Goal: Task Accomplishment & Management: Manage account settings

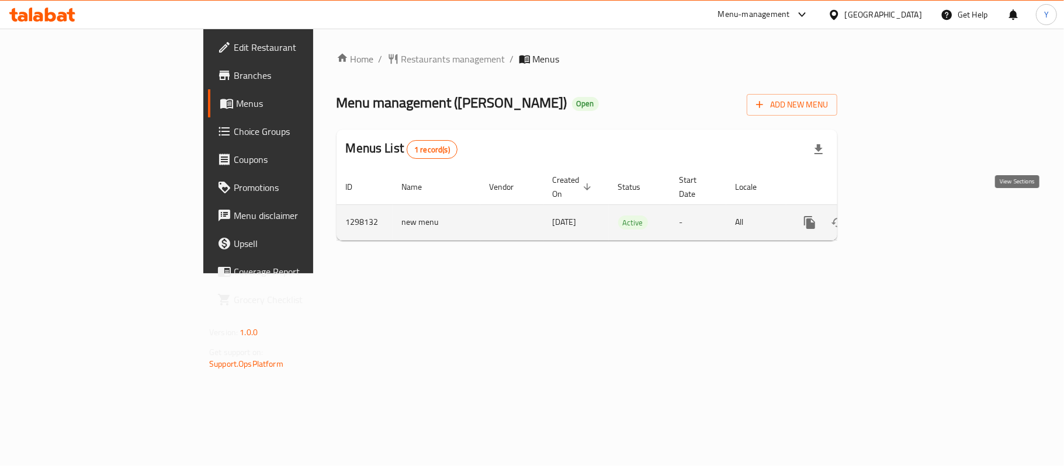
click at [900, 217] on icon "enhanced table" at bounding box center [894, 222] width 11 height 11
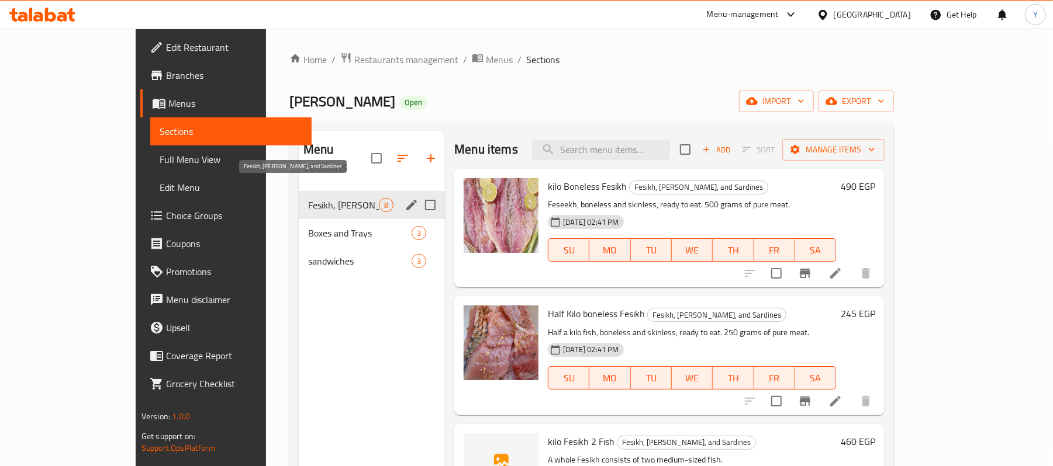
click at [308, 198] on span "Fesikh, [PERSON_NAME], and Sardines" at bounding box center [343, 205] width 71 height 14
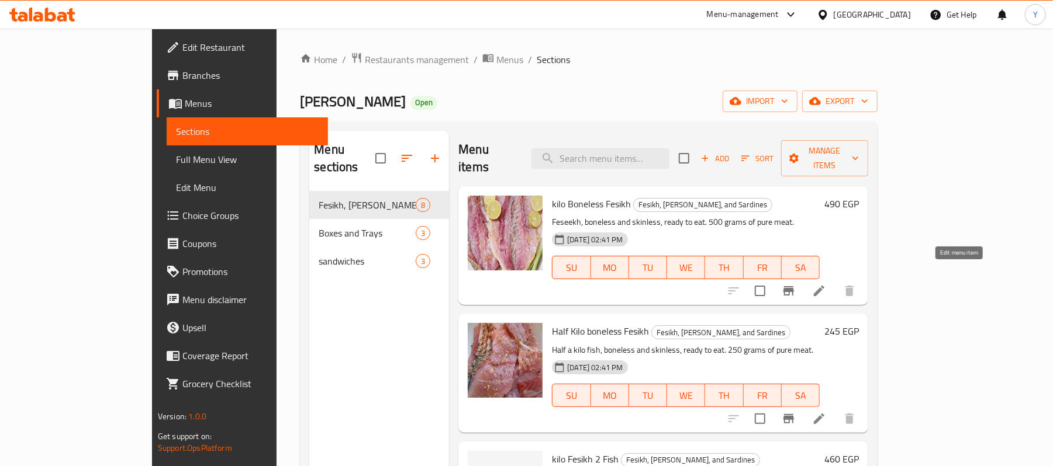
click at [824, 286] on icon at bounding box center [819, 291] width 11 height 11
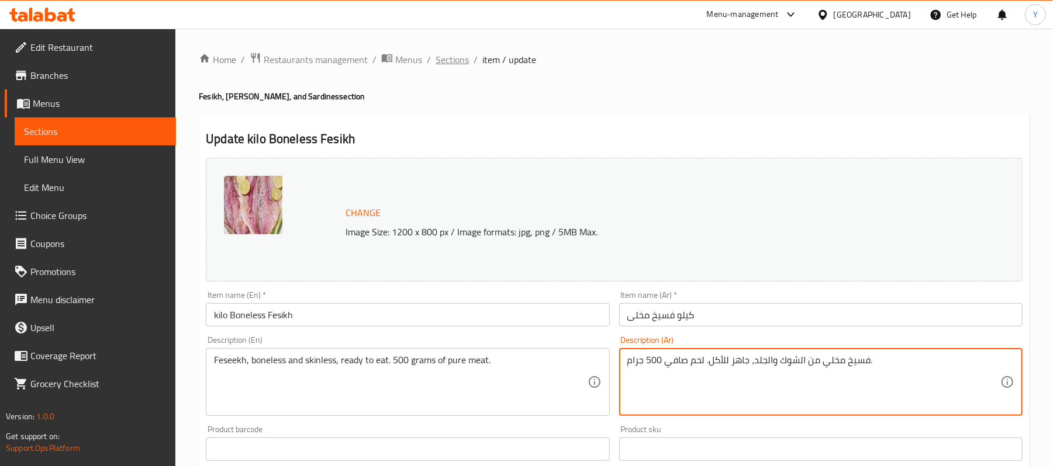
click at [445, 64] on span "Sections" at bounding box center [451, 60] width 33 height 14
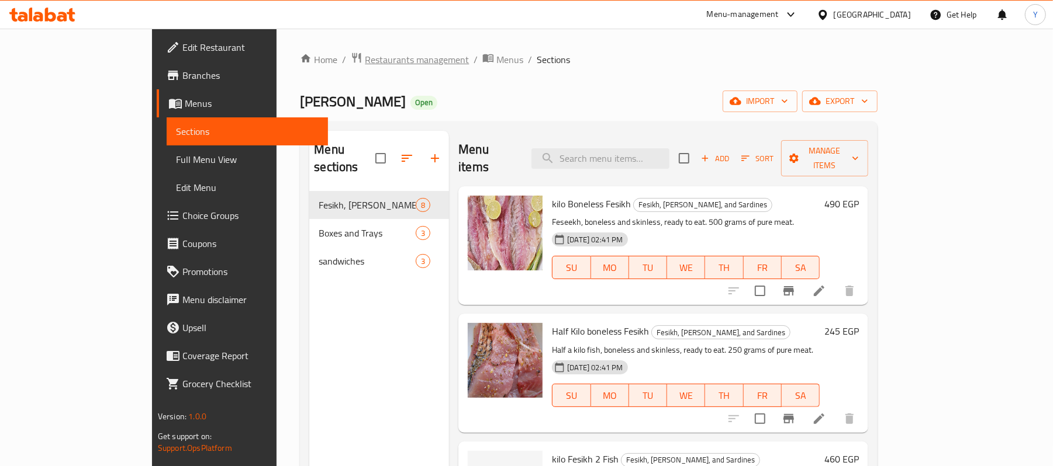
click at [365, 56] on span "Restaurants management" at bounding box center [417, 60] width 104 height 14
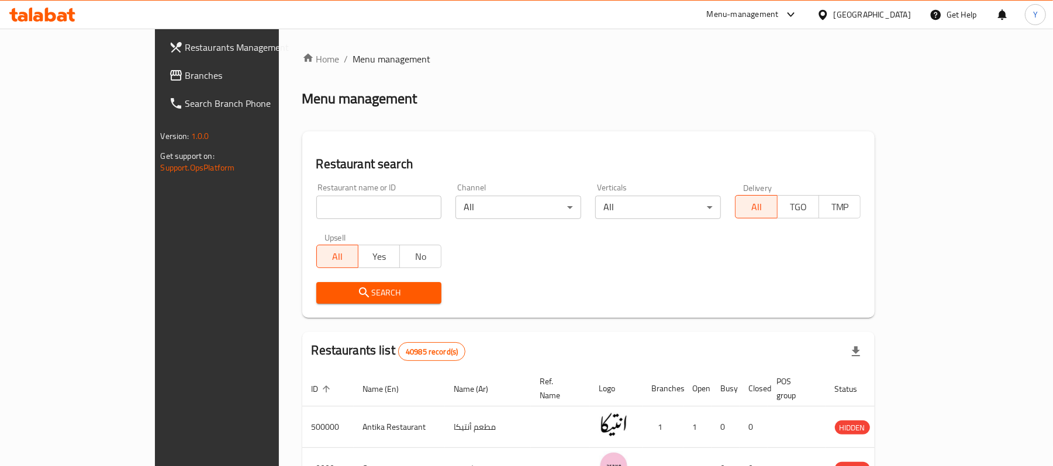
click at [316, 206] on input "search" at bounding box center [379, 207] width 126 height 23
type input "H"
click at [316, 206] on input "search" at bounding box center [379, 207] width 126 height 23
type input "H"
type input "METO"
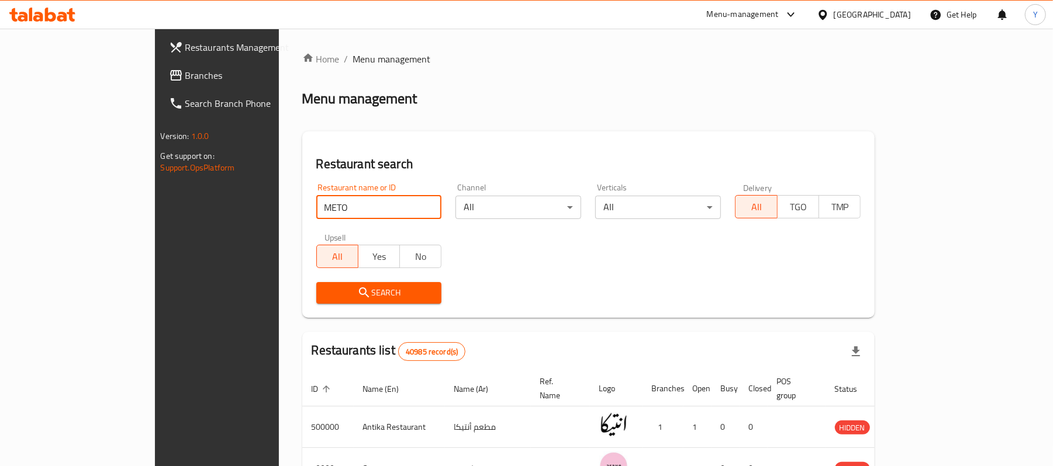
click button "Search" at bounding box center [379, 293] width 126 height 22
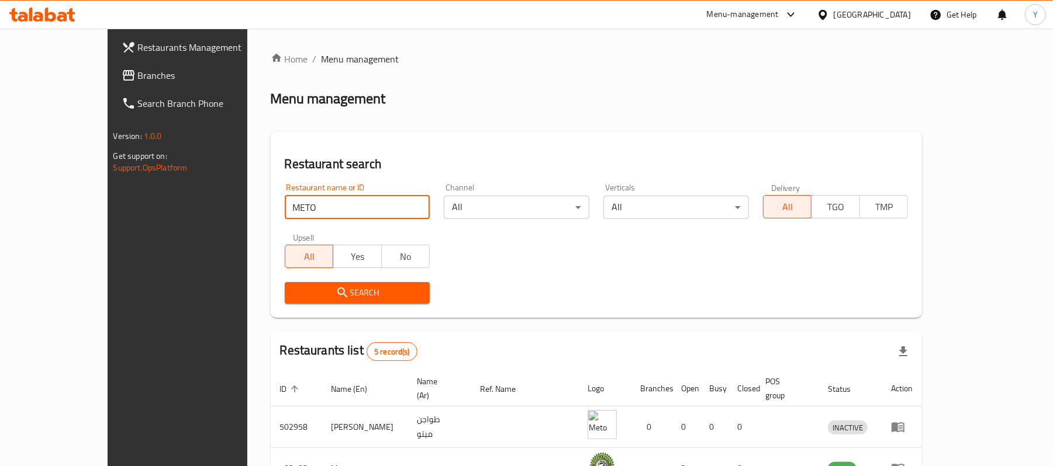
scroll to position [199, 0]
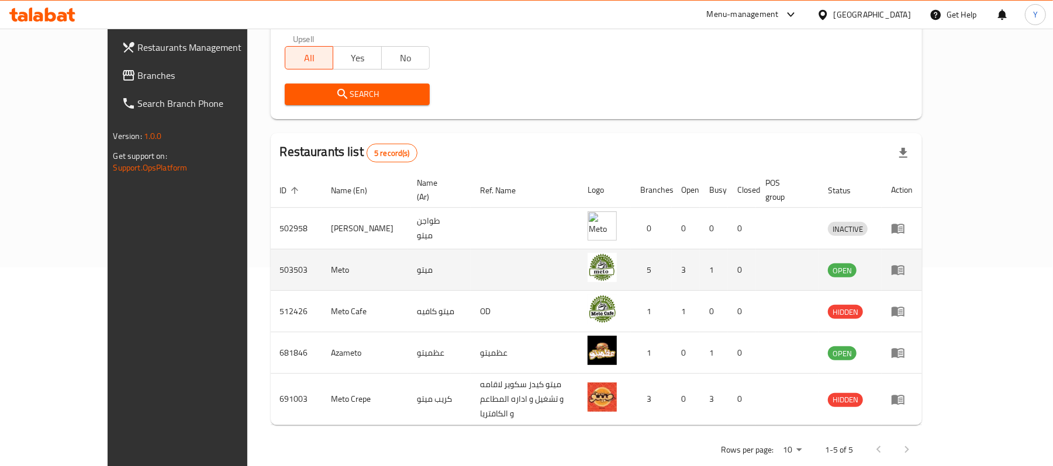
click at [922, 251] on td "enhanced table" at bounding box center [902, 271] width 40 height 42
click at [922, 255] on td "enhanced table" at bounding box center [902, 271] width 40 height 42
click at [905, 263] on icon "enhanced table" at bounding box center [898, 270] width 14 height 14
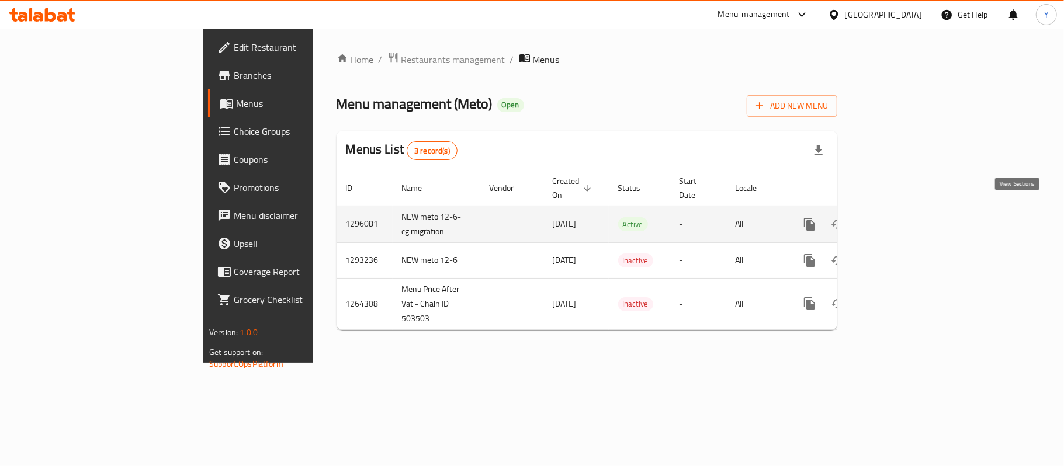
click at [908, 226] on link "enhanced table" at bounding box center [894, 224] width 28 height 28
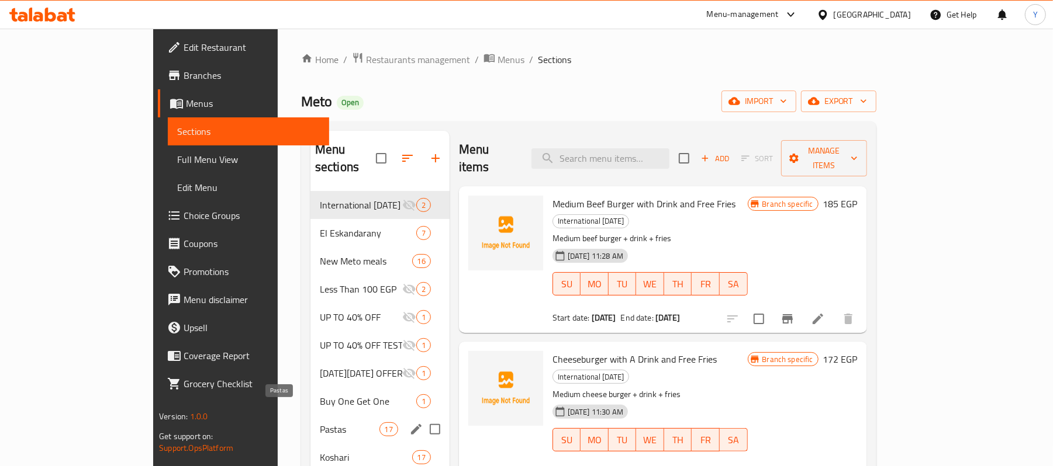
scroll to position [234, 0]
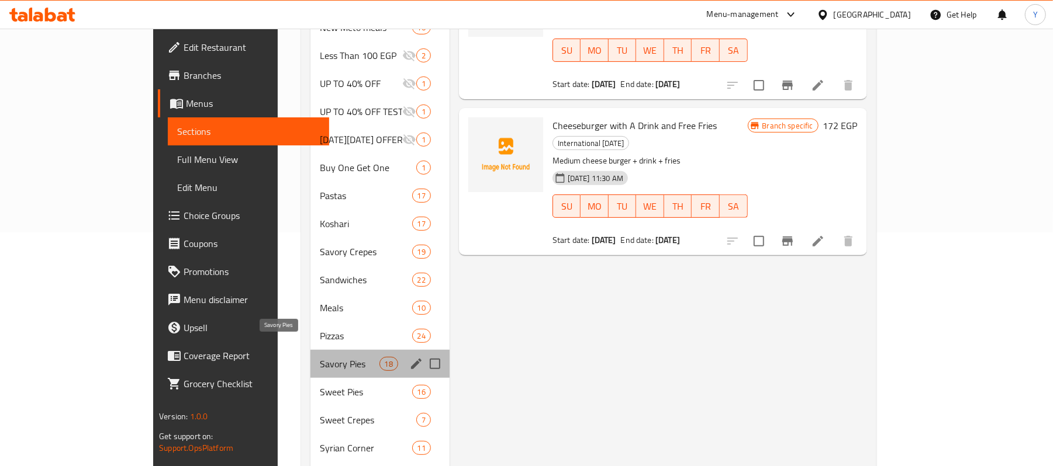
click at [320, 357] on span "Savory Pies" at bounding box center [350, 364] width 60 height 14
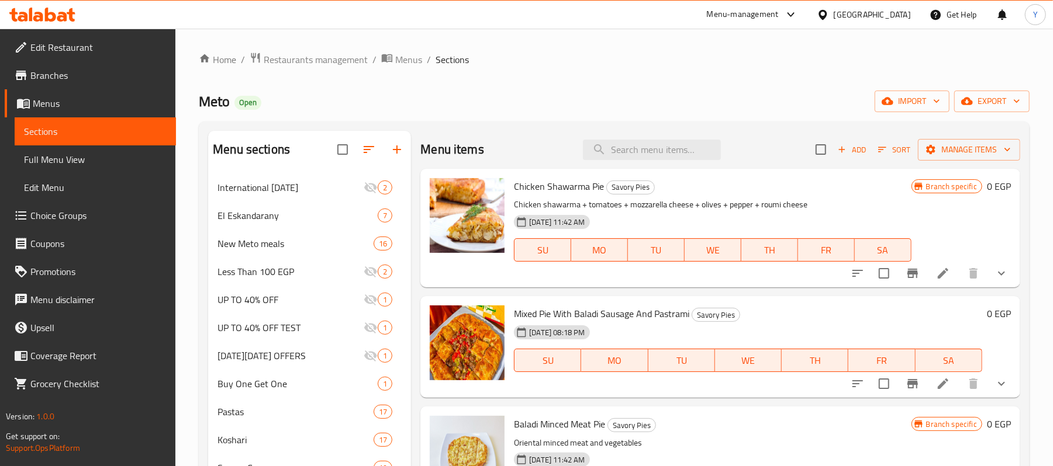
click at [898, 265] on button "Branch-specific-item" at bounding box center [912, 274] width 28 height 28
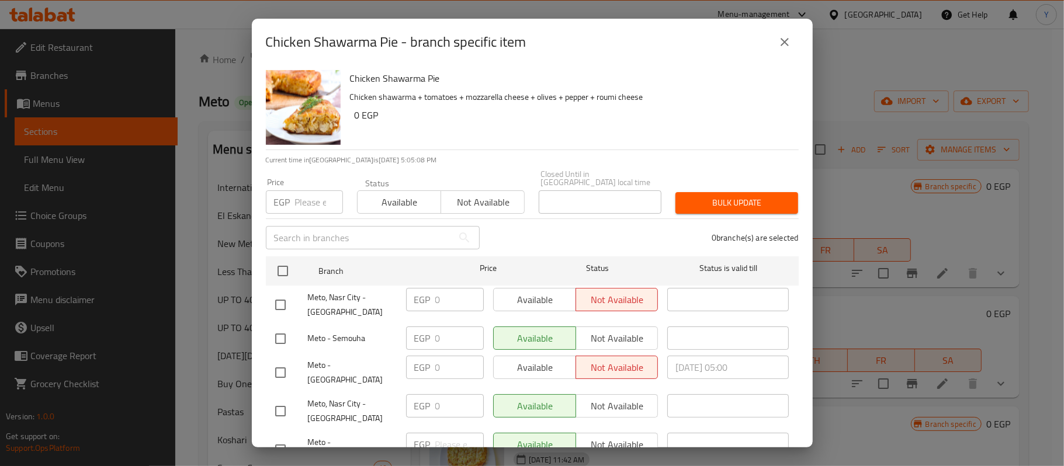
click at [284, 298] on input "checkbox" at bounding box center [280, 305] width 25 height 25
checkbox input "true"
click at [513, 292] on span "Available" at bounding box center [535, 300] width 73 height 17
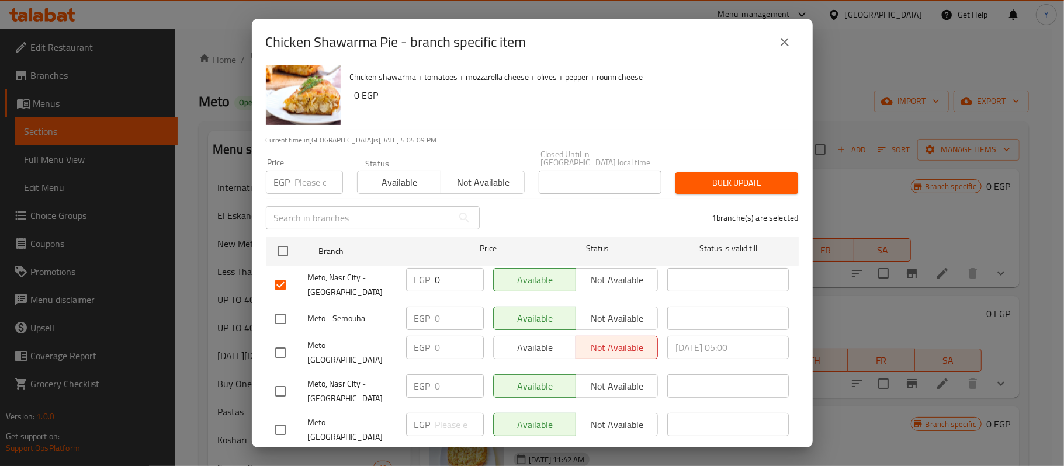
scroll to position [25, 0]
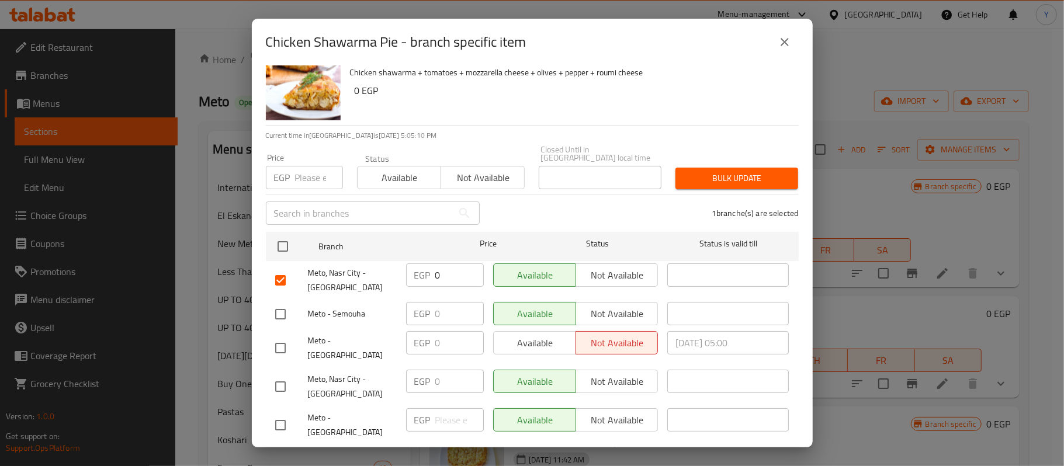
click at [595, 453] on span "Save" at bounding box center [532, 460] width 514 height 15
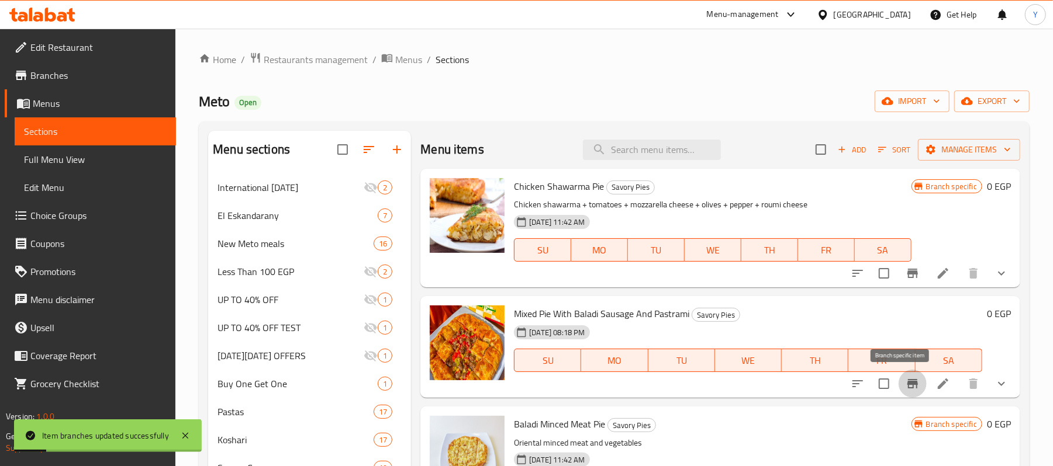
click at [907, 384] on icon "Branch-specific-item" at bounding box center [912, 383] width 11 height 9
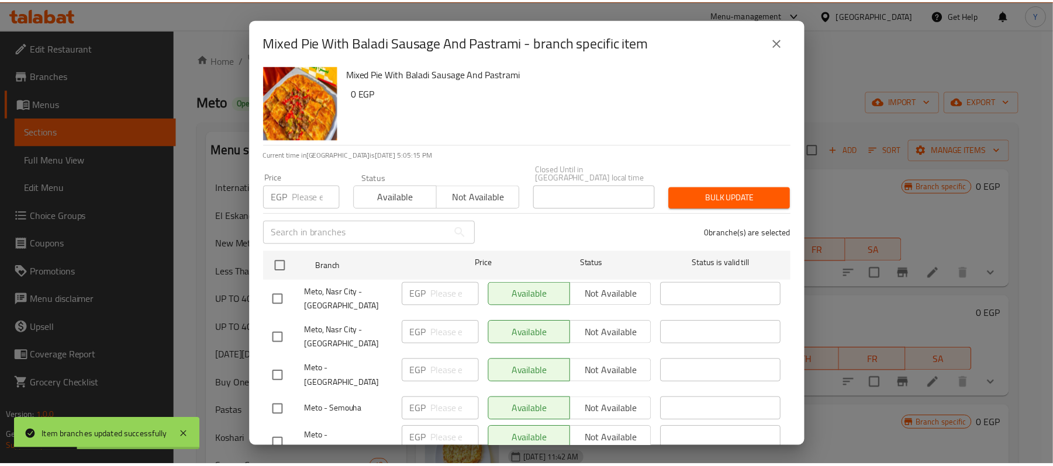
scroll to position [0, 0]
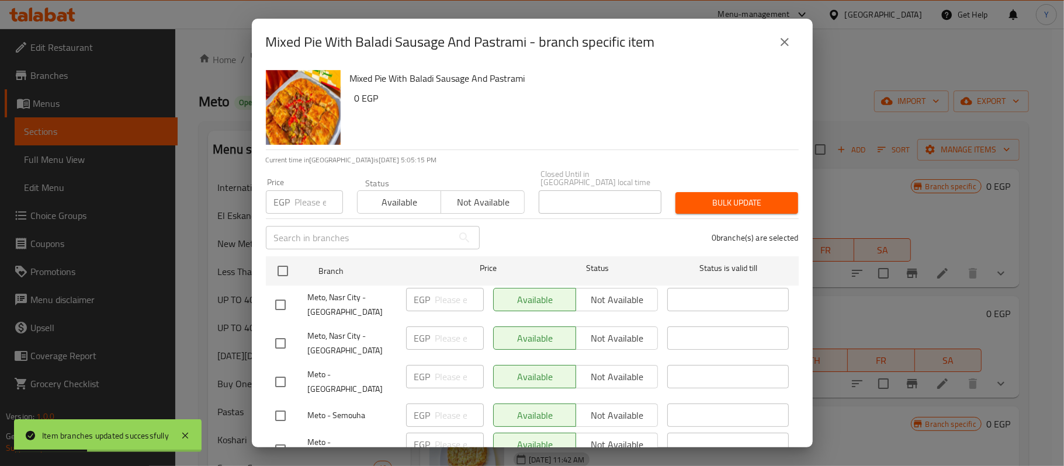
click at [773, 36] on button "close" at bounding box center [785, 42] width 28 height 28
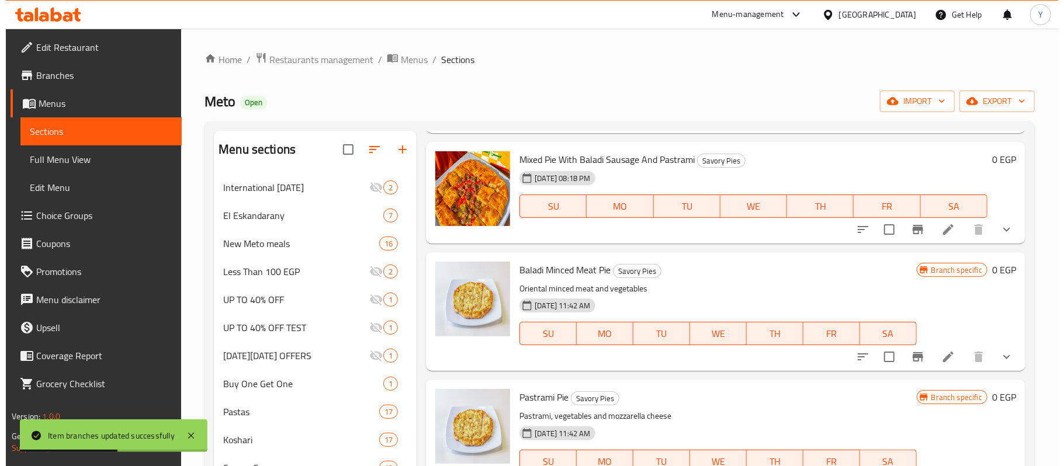
scroll to position [157, 0]
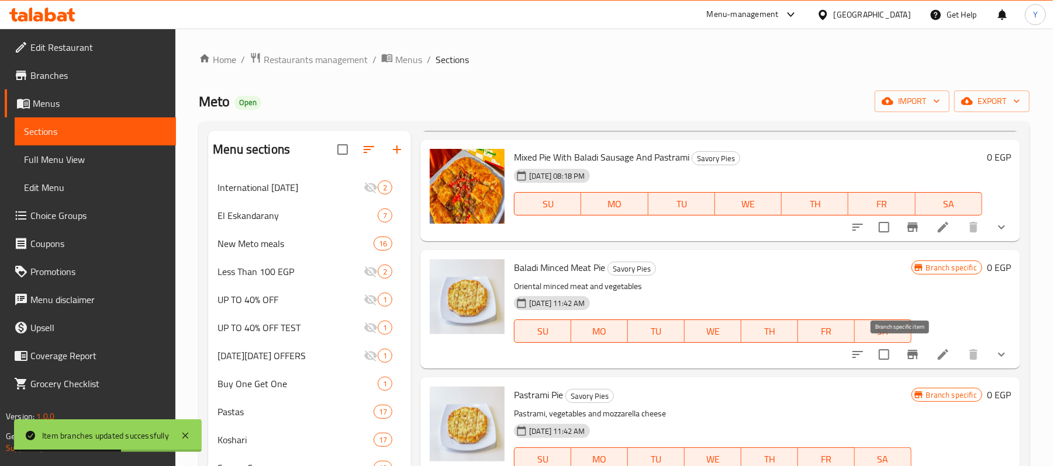
click at [910, 353] on button "Branch-specific-item" at bounding box center [912, 355] width 28 height 28
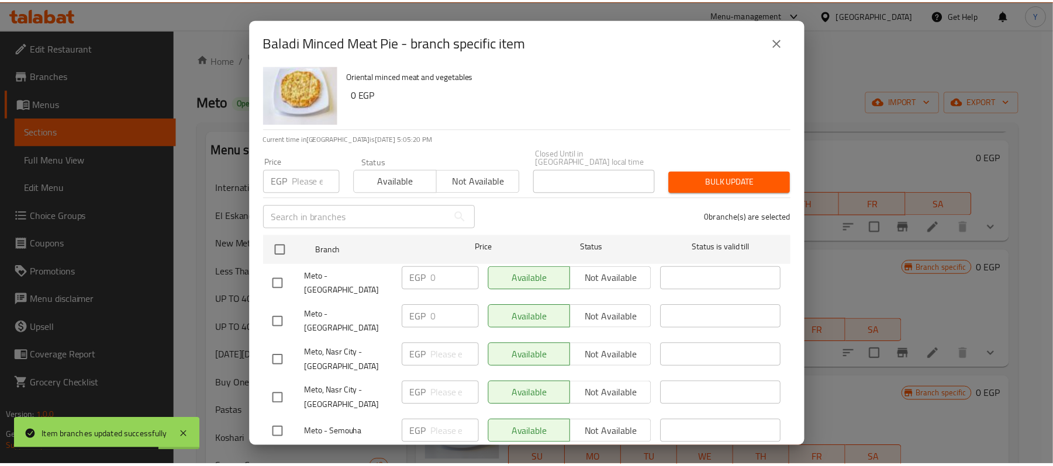
scroll to position [25, 0]
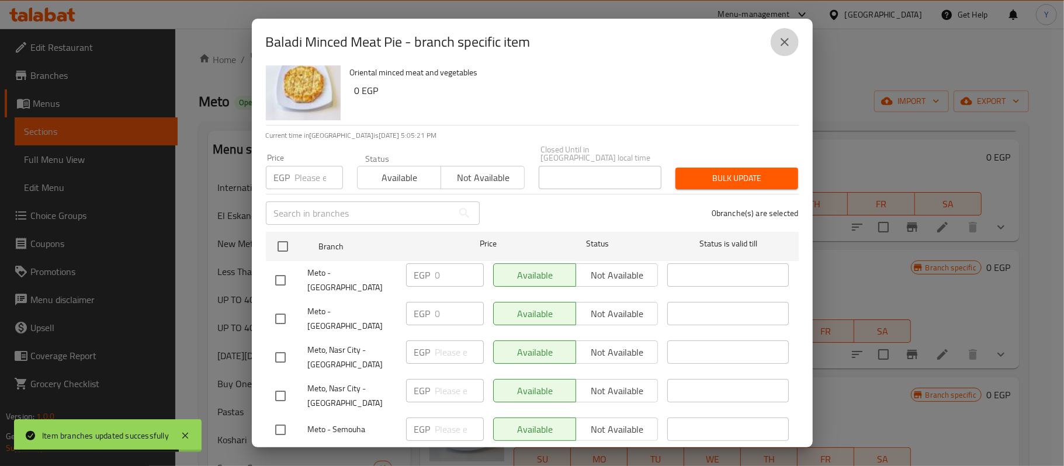
click at [772, 43] on button "close" at bounding box center [785, 42] width 28 height 28
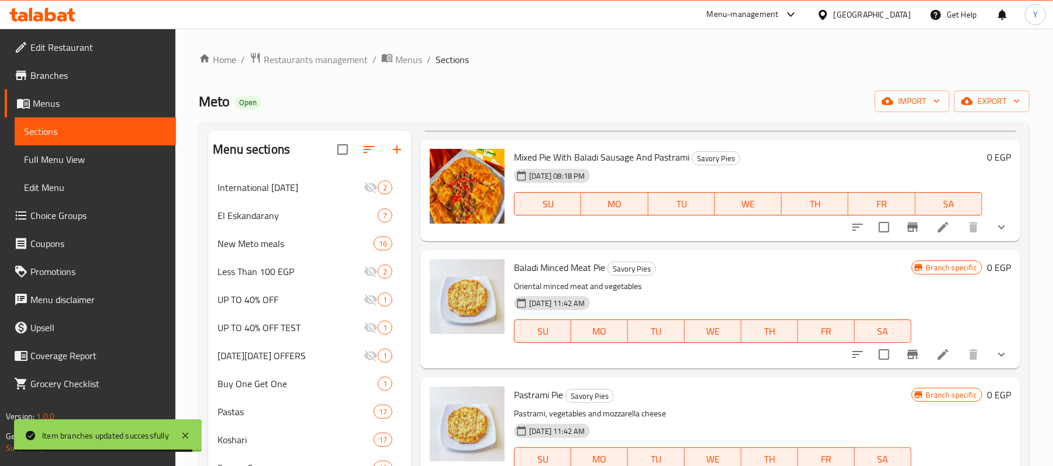
click at [994, 361] on icon "show more" at bounding box center [1001, 355] width 14 height 14
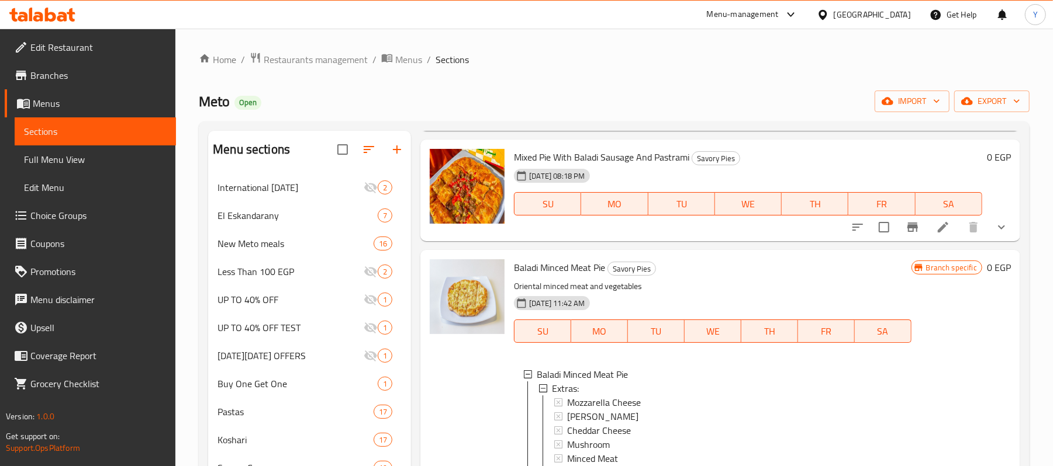
scroll to position [390, 0]
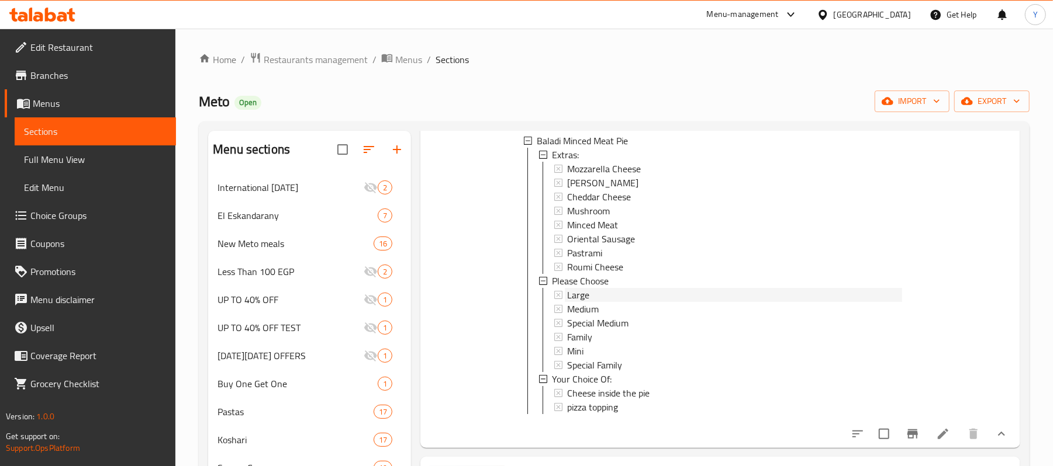
click at [649, 302] on div "Large" at bounding box center [734, 295] width 334 height 14
click at [630, 330] on div "Special Medium" at bounding box center [734, 323] width 334 height 14
click at [630, 354] on div "Mini" at bounding box center [734, 351] width 334 height 14
click at [632, 337] on div "Family" at bounding box center [734, 337] width 334 height 14
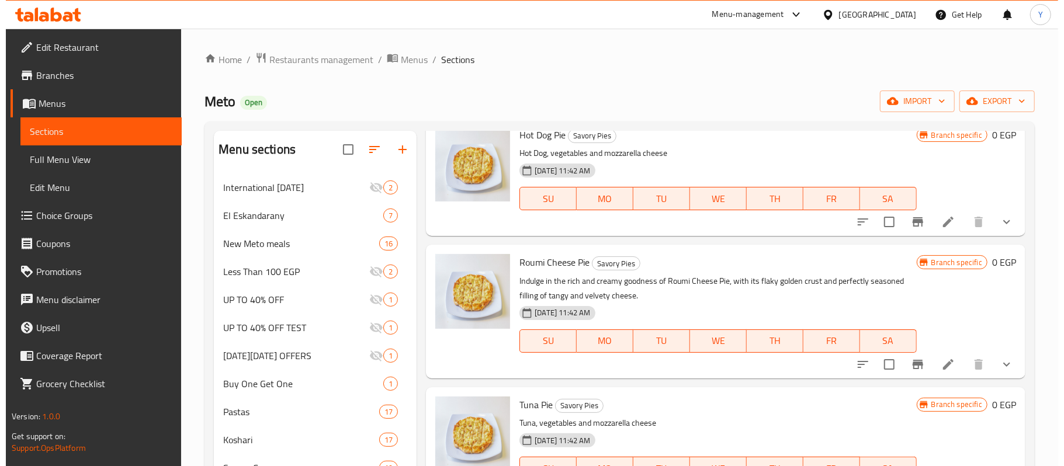
scroll to position [624, 0]
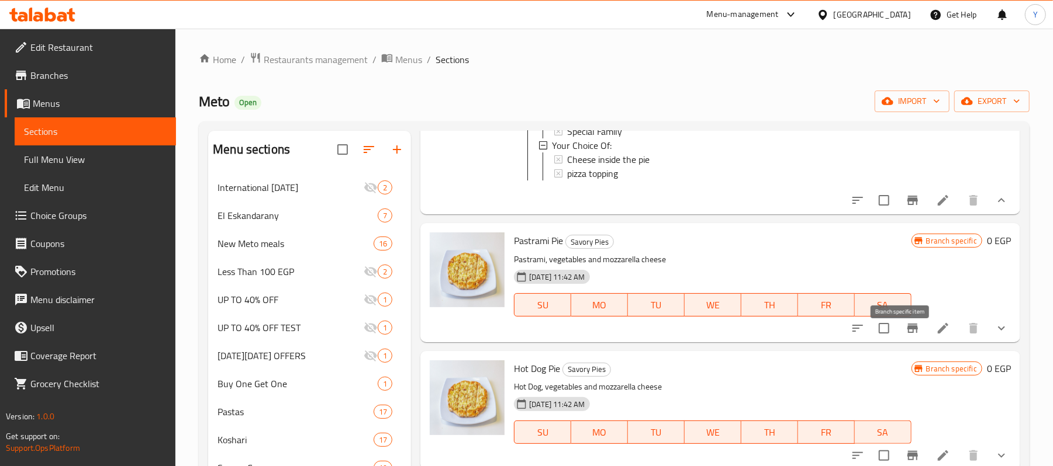
click at [910, 342] on button "Branch-specific-item" at bounding box center [912, 328] width 28 height 28
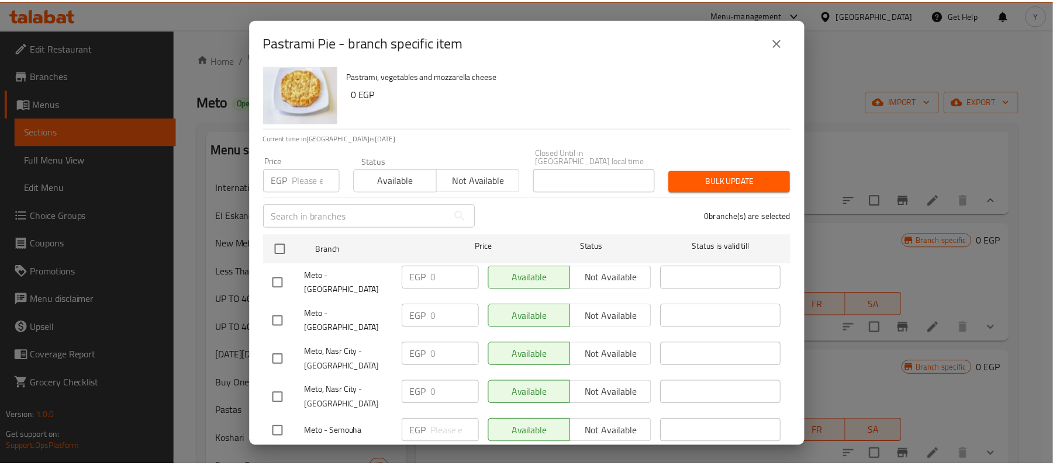
scroll to position [25, 0]
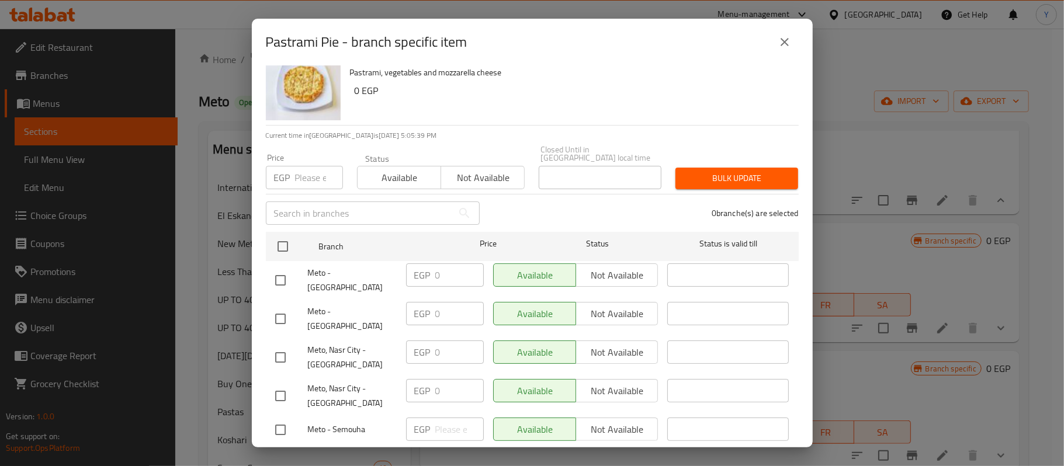
click at [769, 47] on div "Pastrami Pie - branch specific item" at bounding box center [532, 42] width 533 height 28
click at [773, 43] on button "close" at bounding box center [785, 42] width 28 height 28
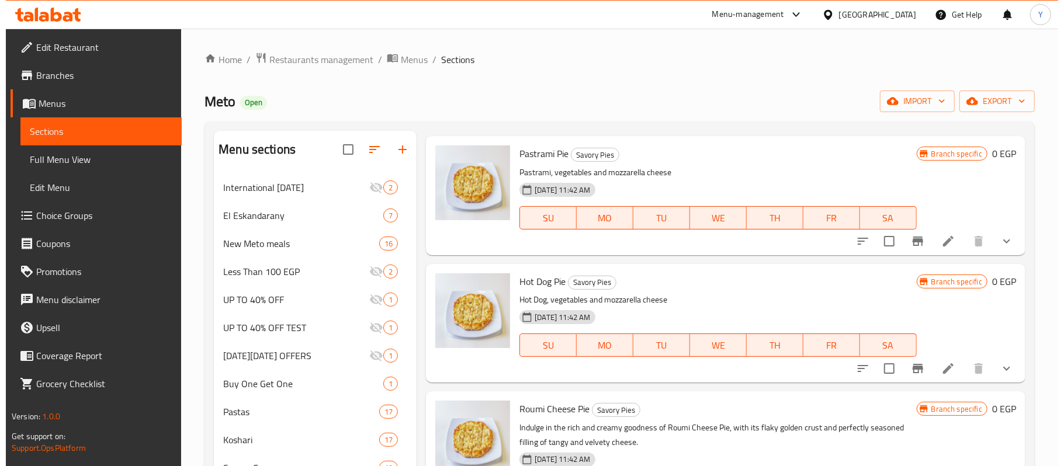
scroll to position [717, 0]
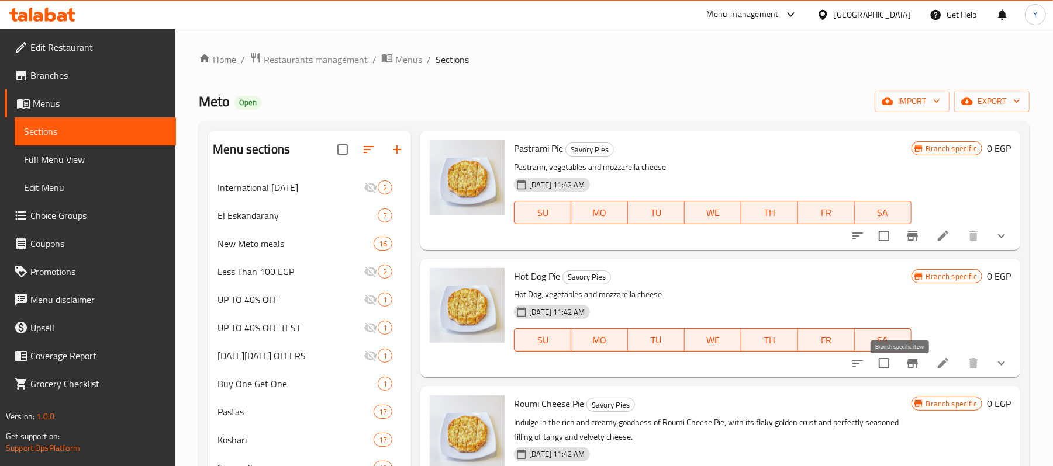
click at [905, 371] on icon "Branch-specific-item" at bounding box center [912, 364] width 14 height 14
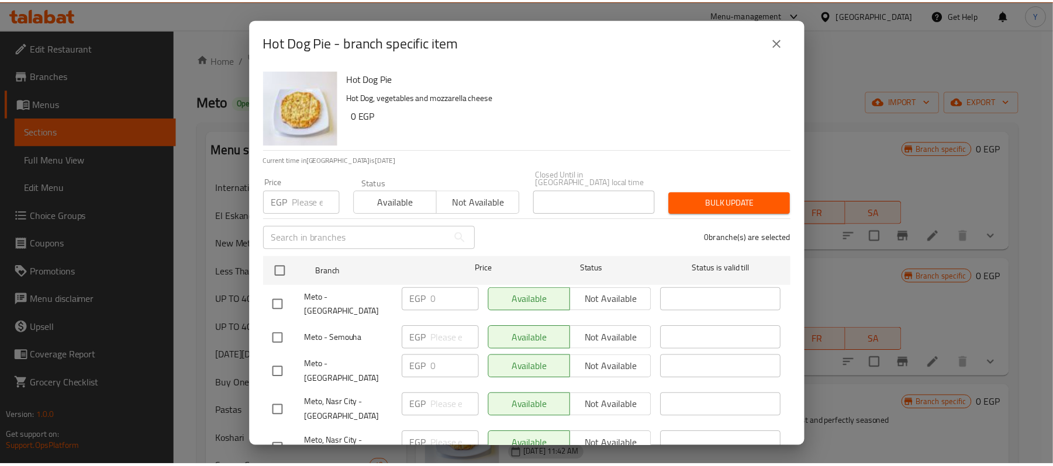
scroll to position [25, 0]
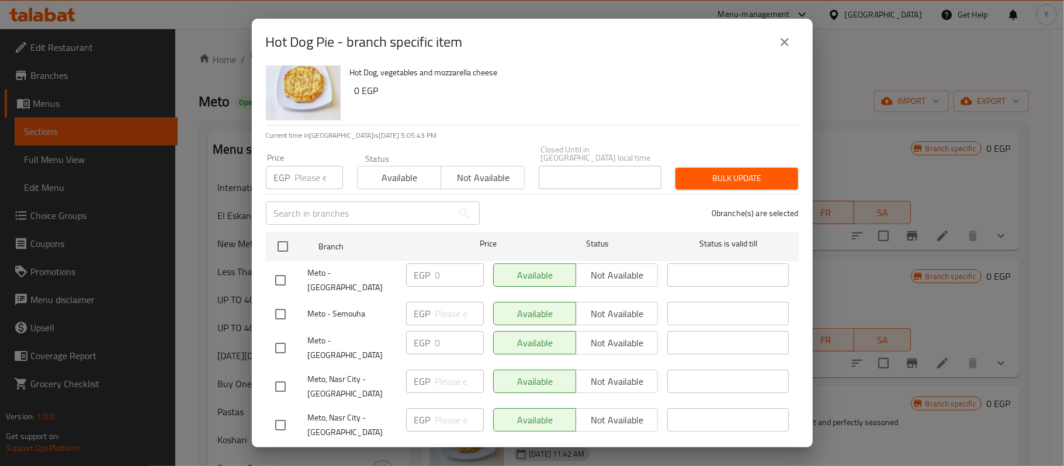
click at [770, 50] on div "Hot Dog Pie - branch specific item" at bounding box center [532, 42] width 533 height 28
click at [778, 40] on icon "close" at bounding box center [785, 42] width 14 height 14
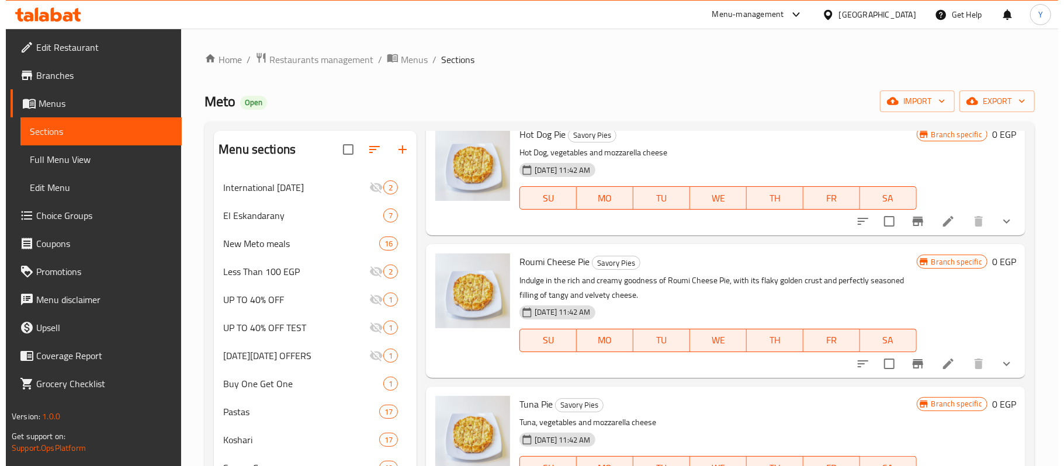
scroll to position [861, 0]
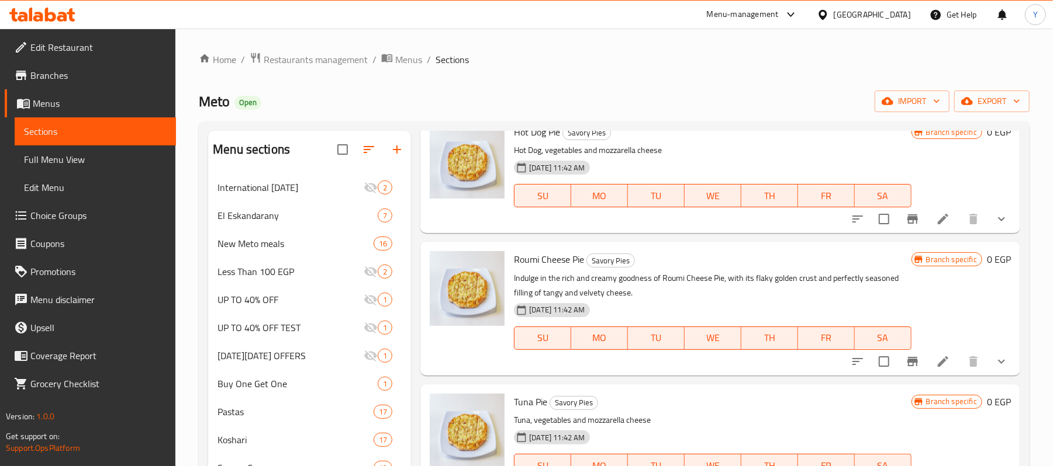
click at [901, 376] on button "Branch-specific-item" at bounding box center [912, 362] width 28 height 28
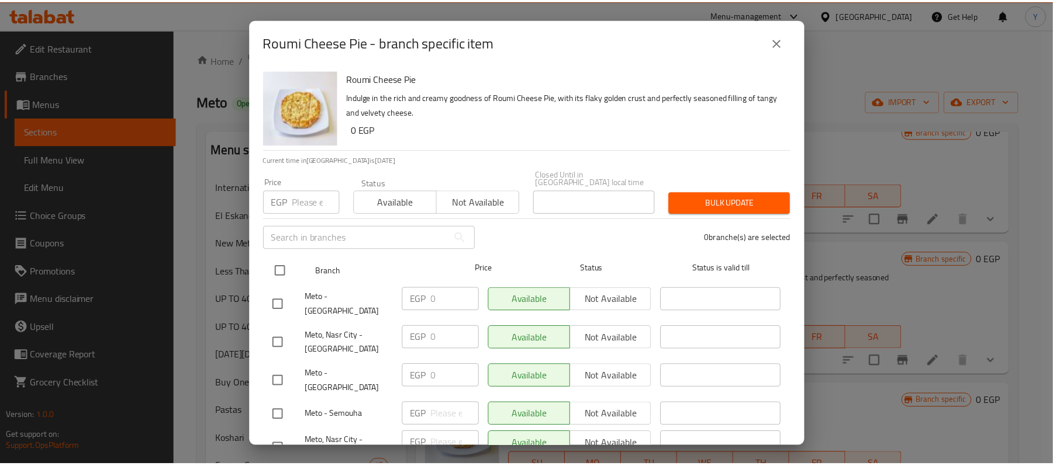
scroll to position [25, 0]
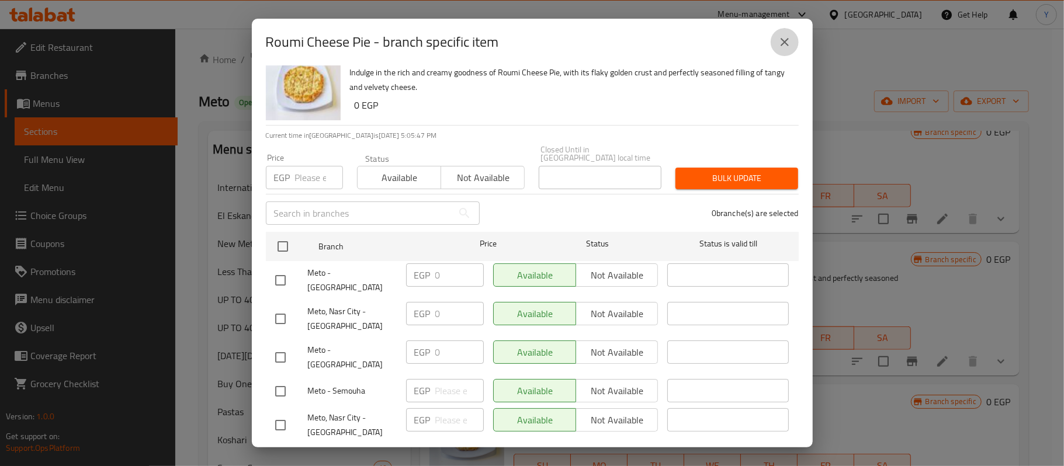
click at [783, 50] on button "close" at bounding box center [785, 42] width 28 height 28
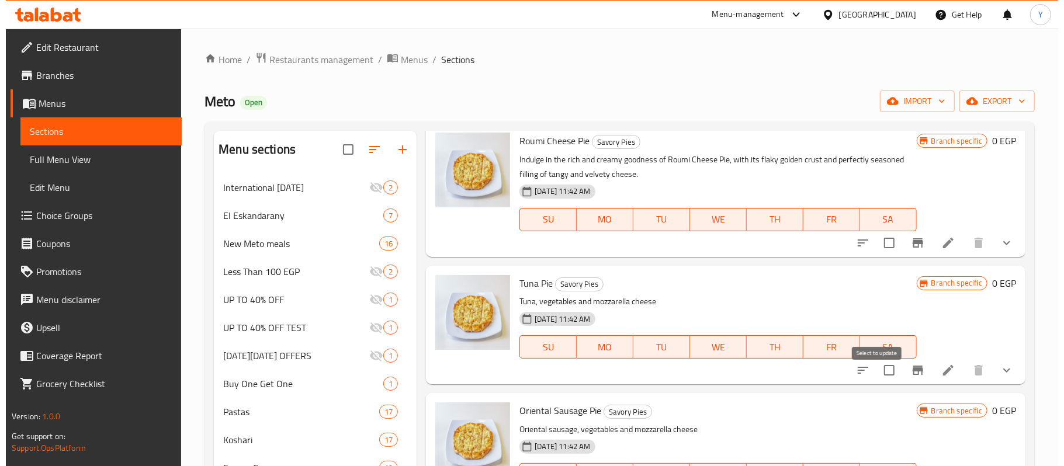
scroll to position [982, 0]
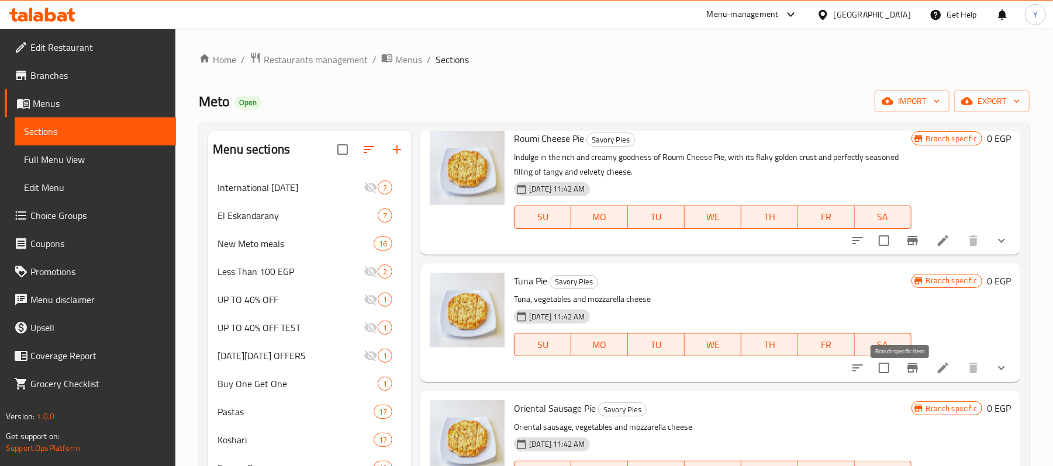
click at [908, 380] on button "Branch-specific-item" at bounding box center [912, 368] width 28 height 28
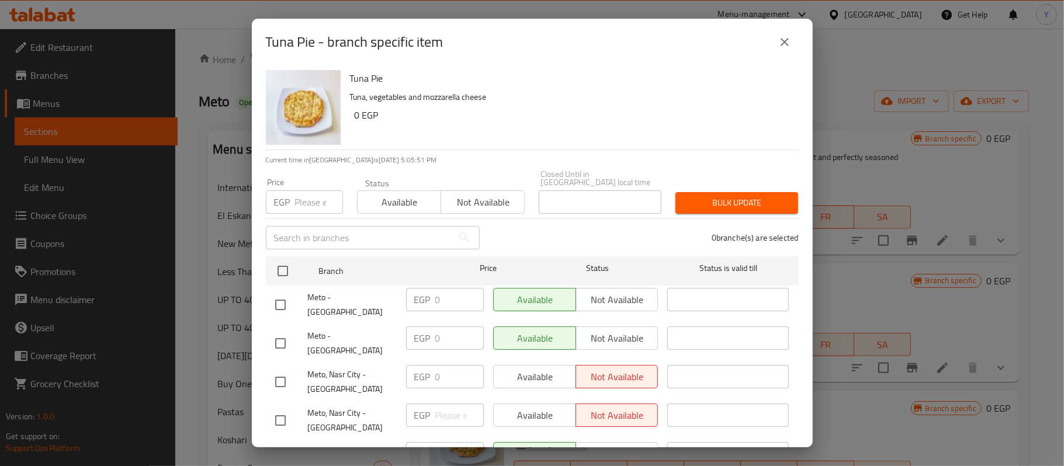
click at [283, 409] on input "checkbox" at bounding box center [280, 421] width 25 height 25
checkbox input "true"
click at [531, 407] on span "Available" at bounding box center [535, 415] width 73 height 17
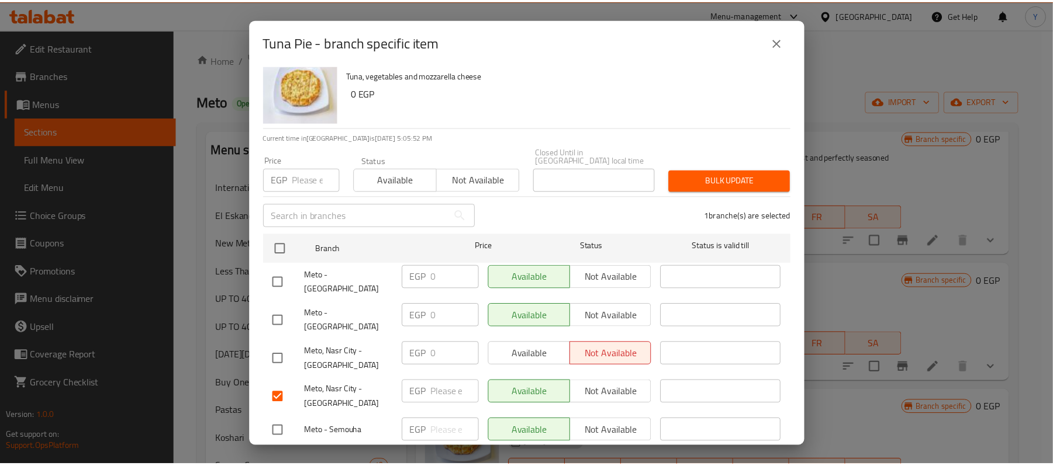
scroll to position [25, 0]
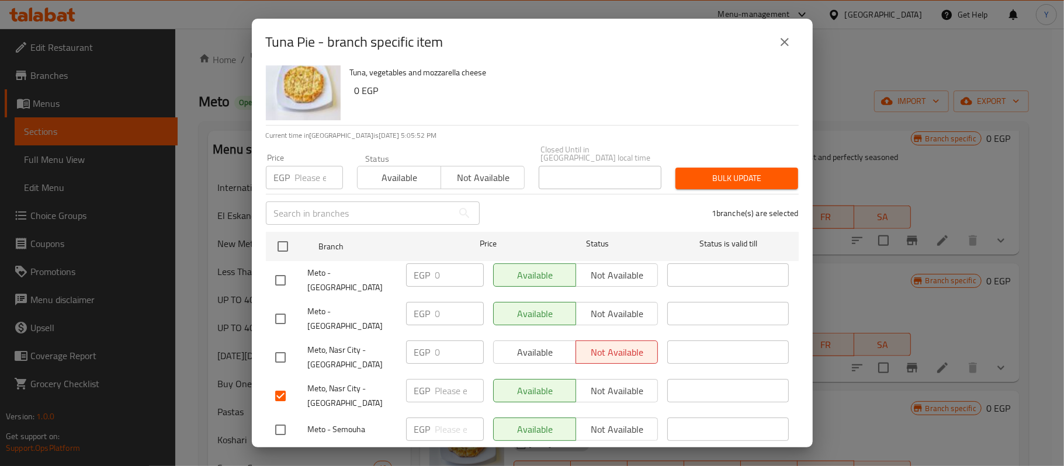
click at [580, 453] on span "Save" at bounding box center [532, 460] width 514 height 15
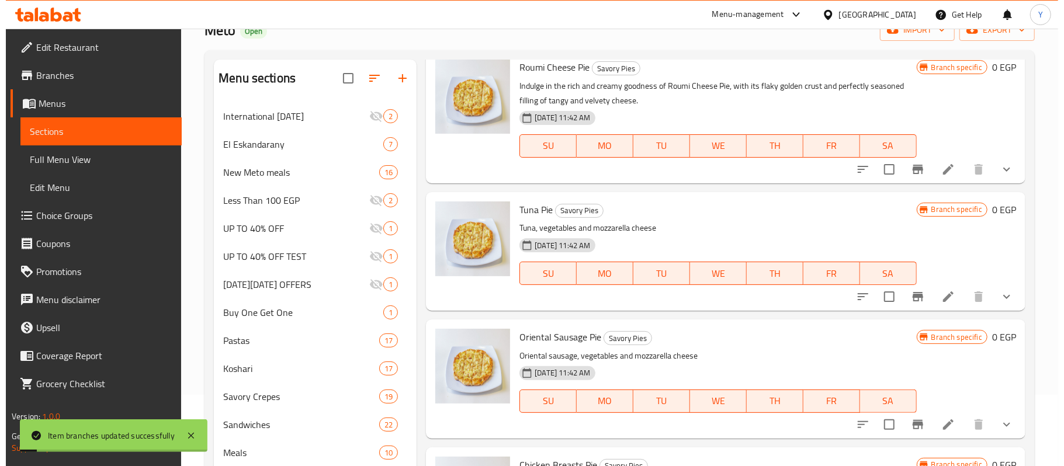
scroll to position [138, 0]
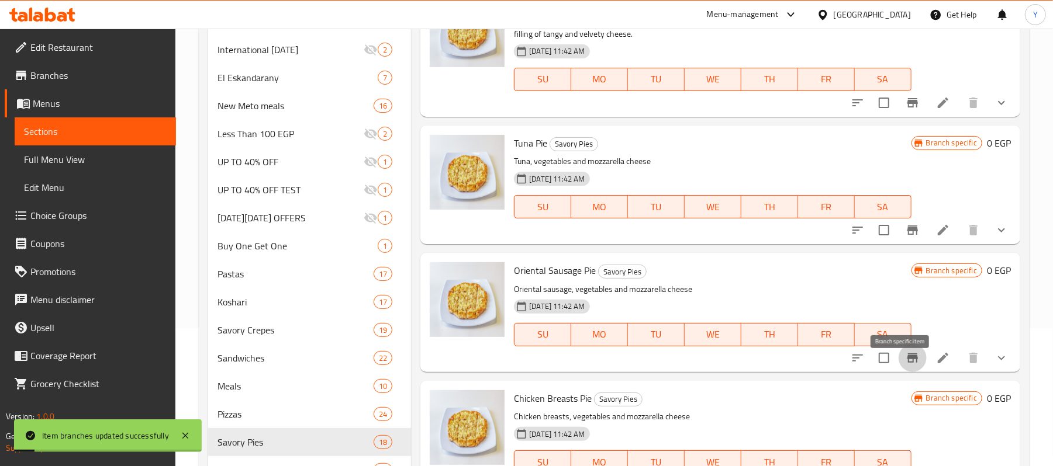
click at [907, 363] on icon "Branch-specific-item" at bounding box center [912, 358] width 11 height 9
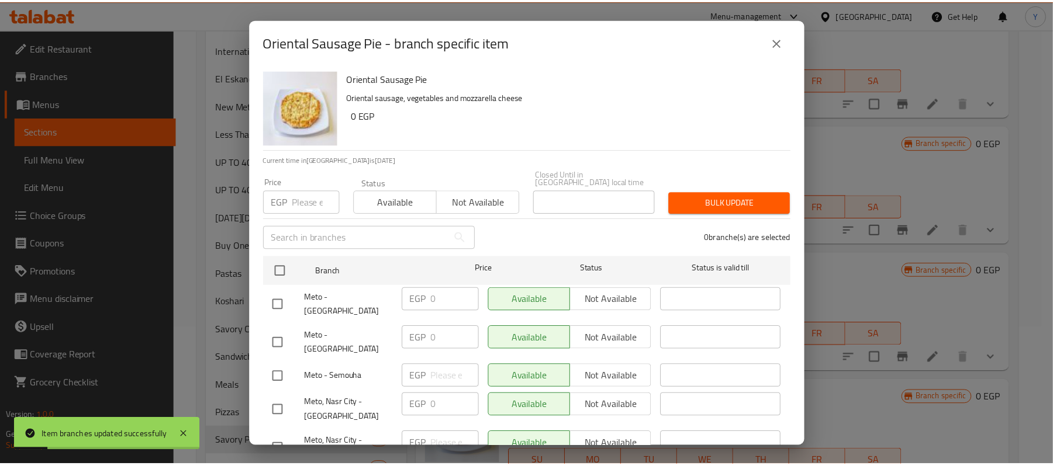
scroll to position [25, 0]
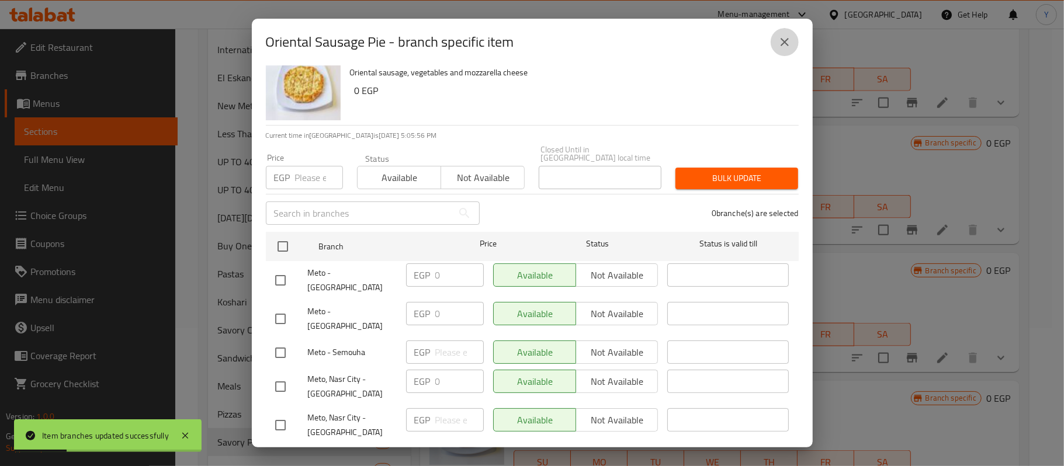
click at [772, 43] on button "close" at bounding box center [785, 42] width 28 height 28
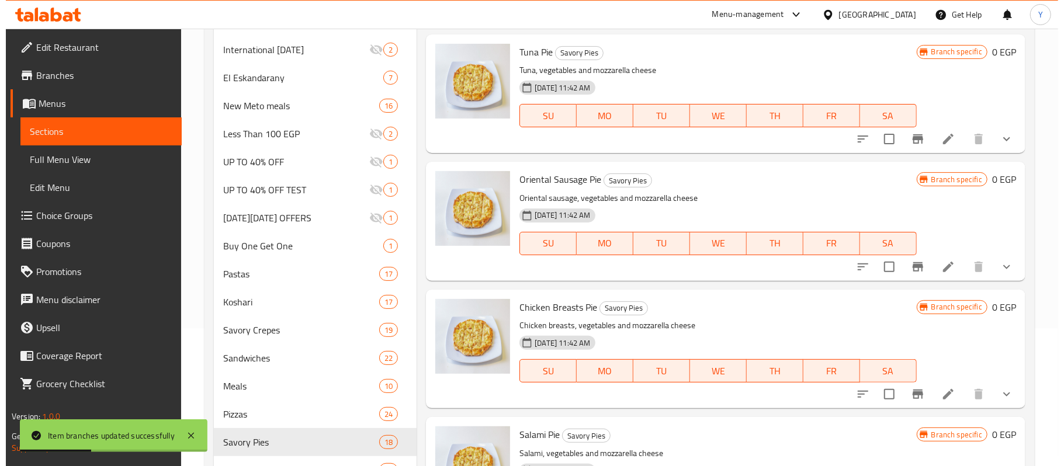
scroll to position [1146, 0]
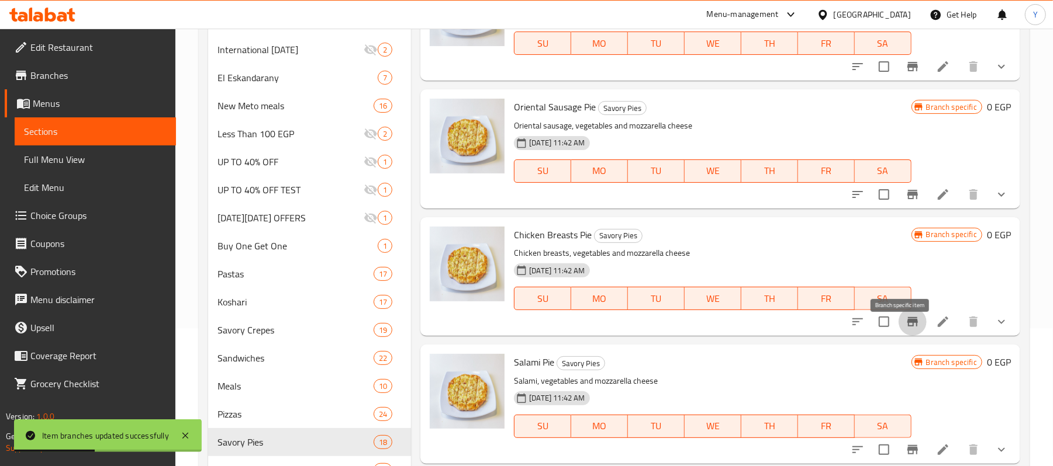
click at [898, 323] on button "Branch-specific-item" at bounding box center [912, 322] width 28 height 28
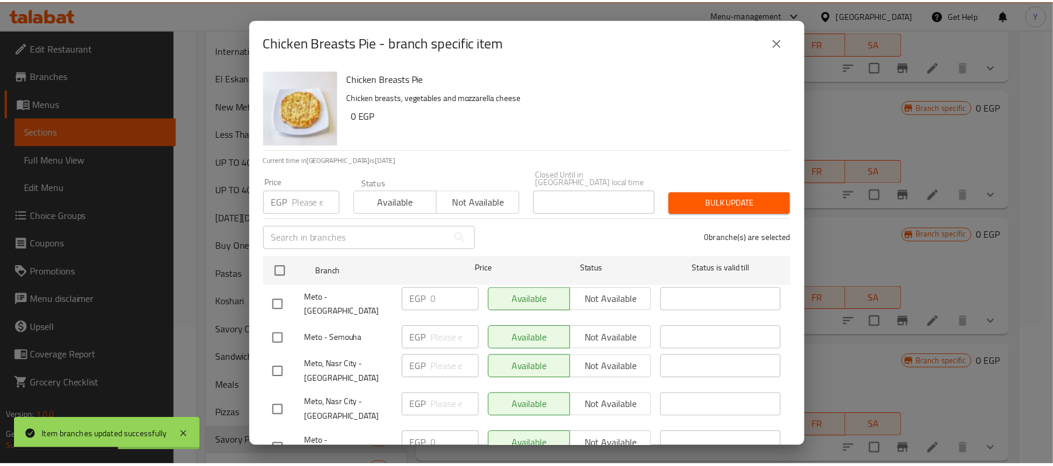
scroll to position [25, 0]
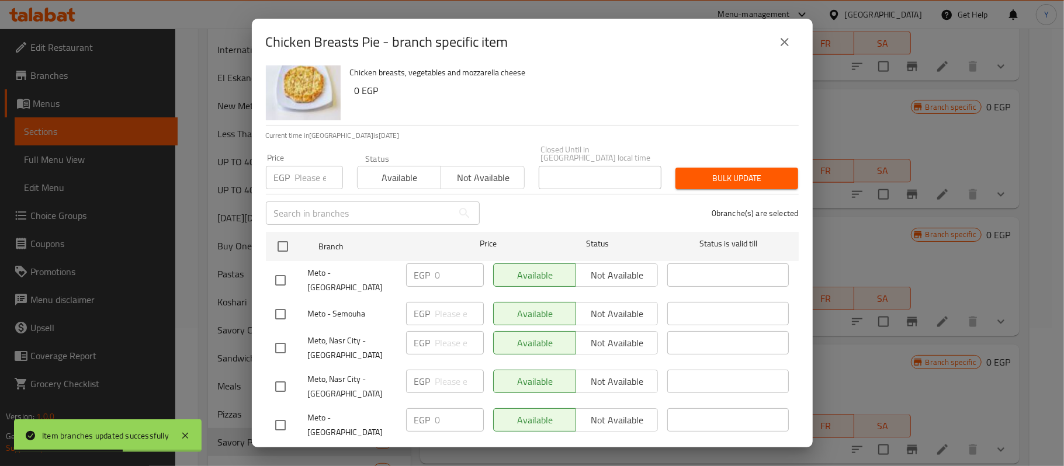
click at [770, 43] on div "Chicken Breasts Pie - branch specific item" at bounding box center [532, 42] width 533 height 28
click at [779, 43] on icon "close" at bounding box center [785, 42] width 14 height 14
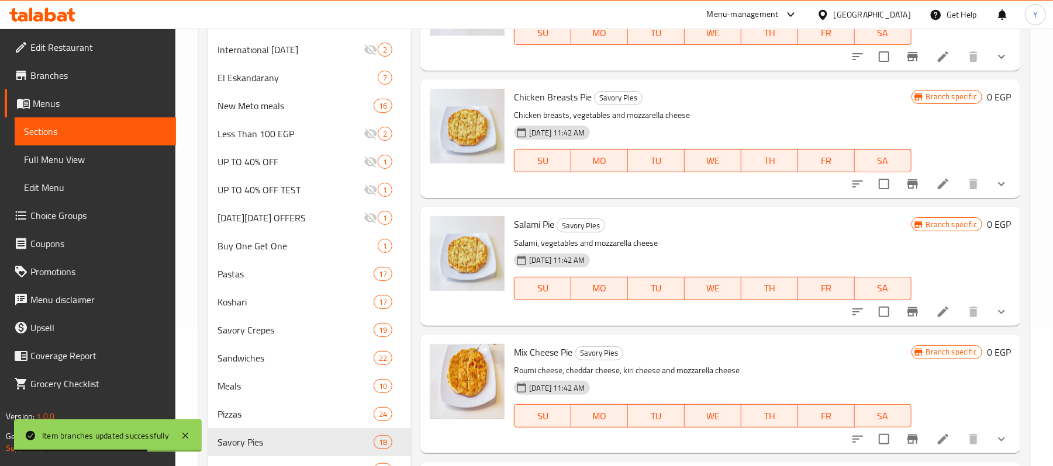
scroll to position [1293, 0]
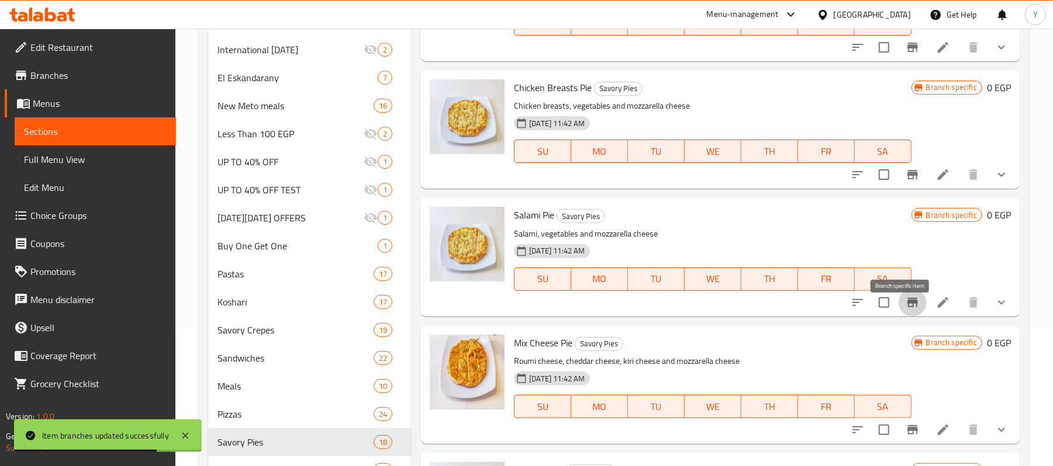
click at [905, 310] on icon "Branch-specific-item" at bounding box center [912, 303] width 14 height 14
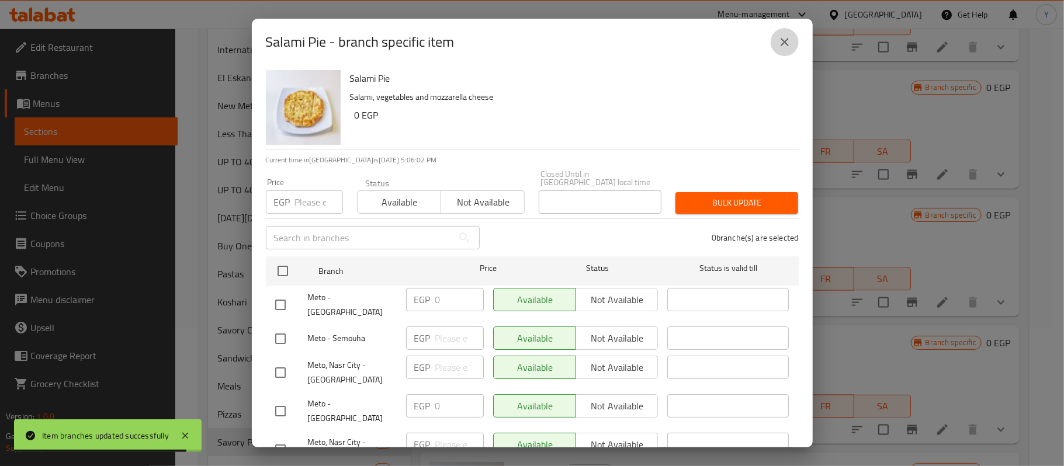
click at [797, 44] on button "close" at bounding box center [785, 42] width 28 height 28
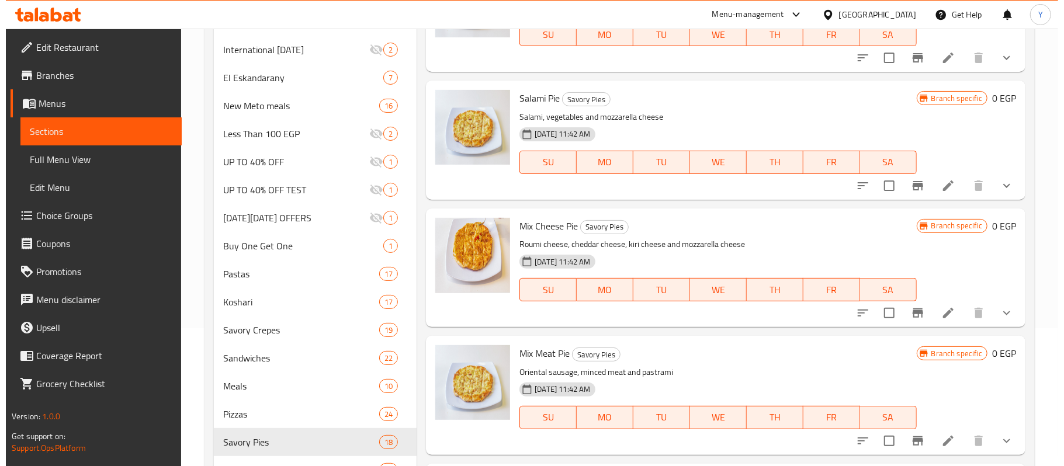
scroll to position [1428, 0]
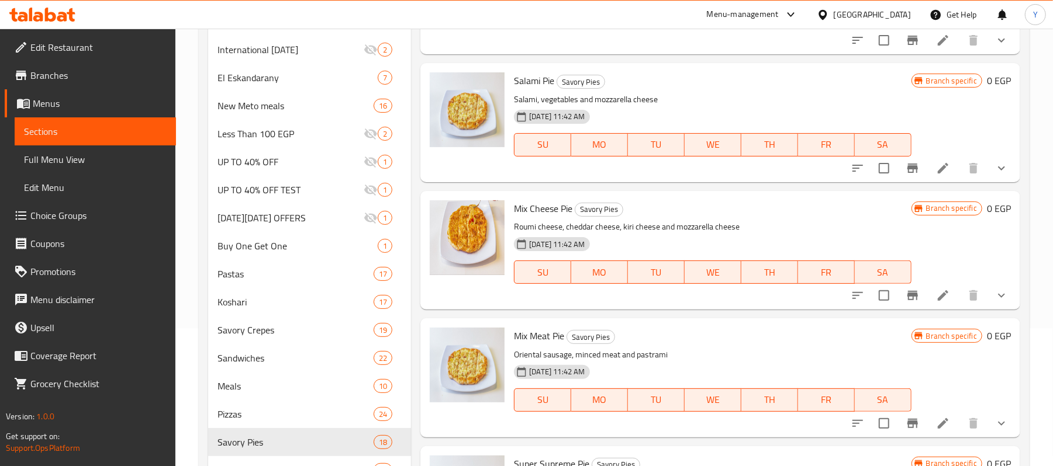
click at [907, 300] on icon "Branch-specific-item" at bounding box center [912, 295] width 11 height 9
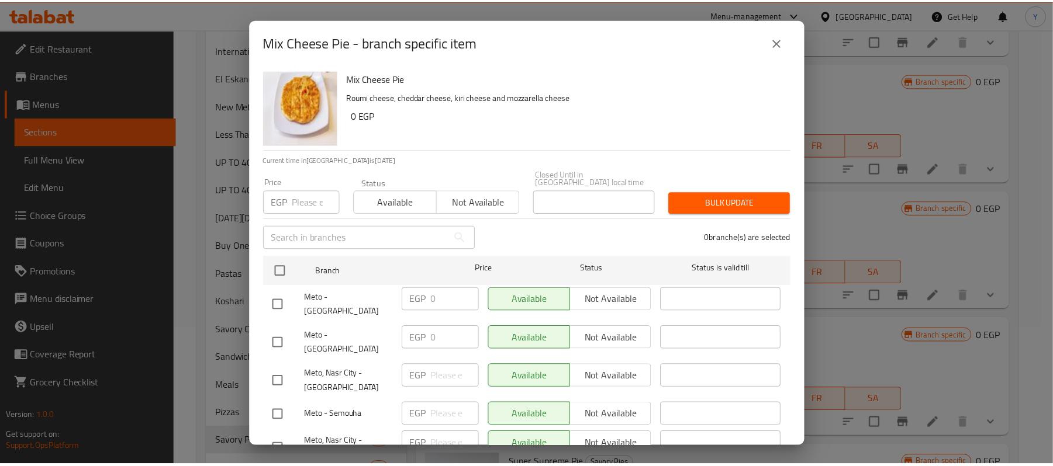
scroll to position [25, 0]
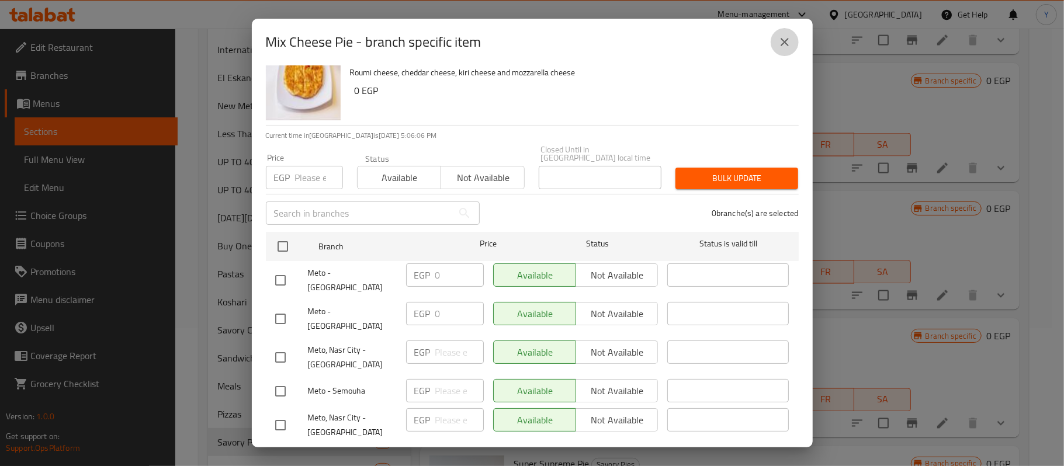
click at [771, 44] on button "close" at bounding box center [785, 42] width 28 height 28
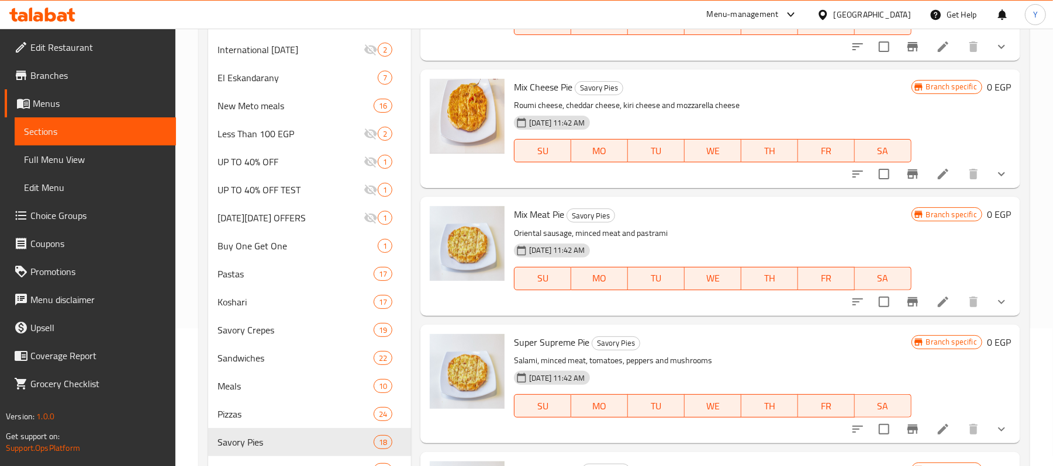
scroll to position [1551, 0]
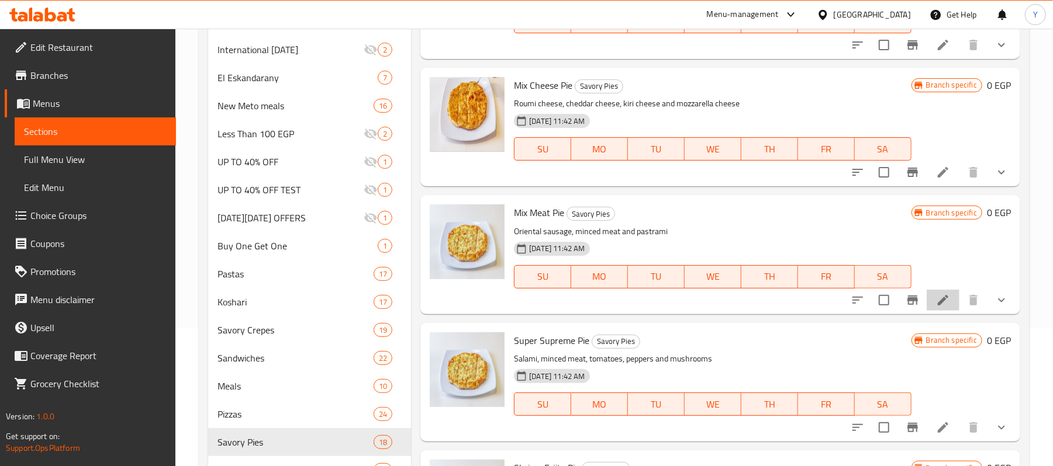
click at [927, 305] on li at bounding box center [943, 300] width 33 height 21
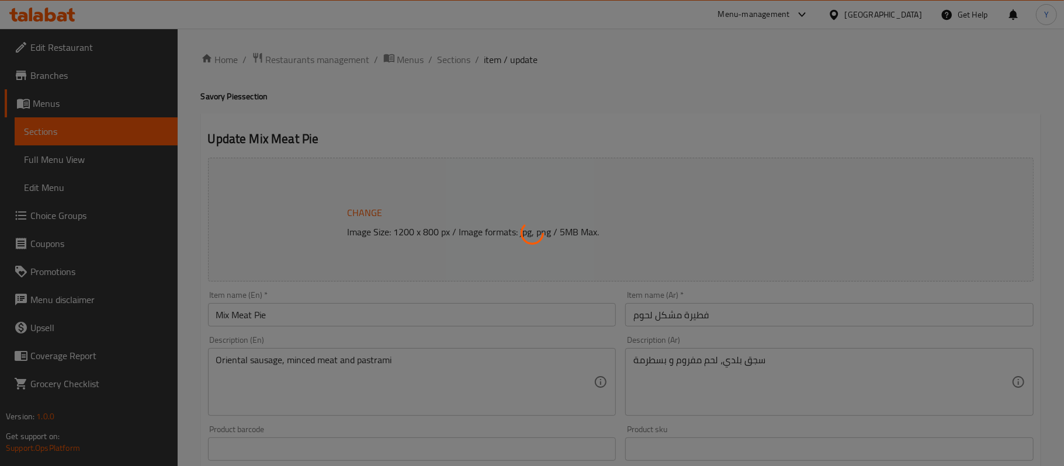
type input "الإضافات:"
type input "0"
type input "1"
type input "برجاء الإختيار"
type input "1"
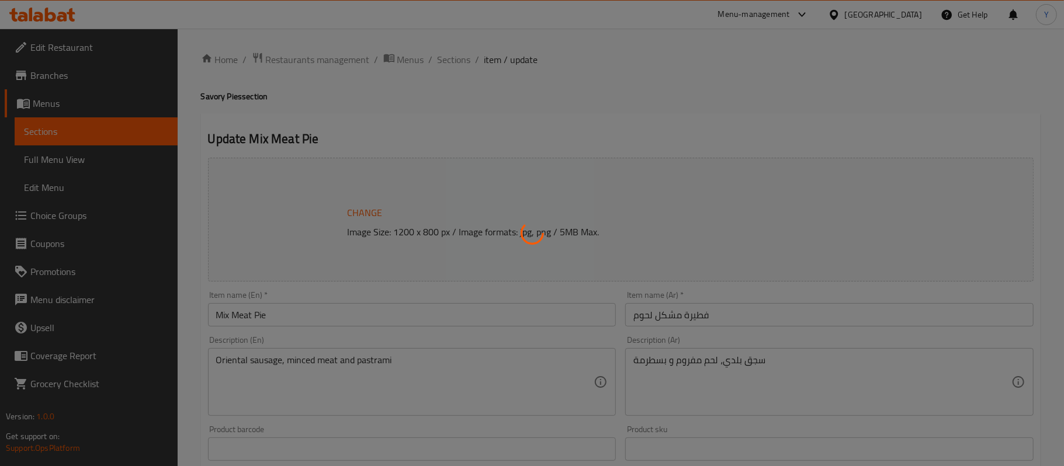
type input "1"
type input "اختيارك من"
type input "1"
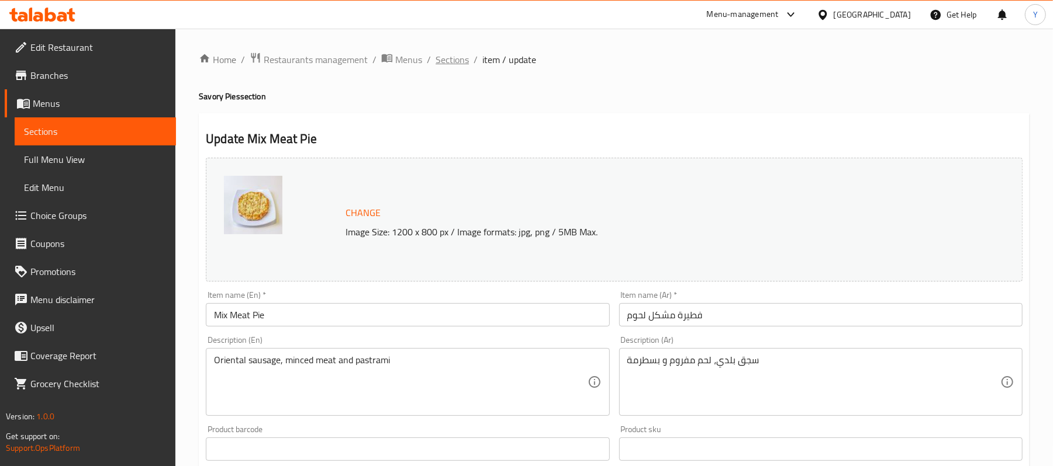
click at [445, 58] on span "Sections" at bounding box center [451, 60] width 33 height 14
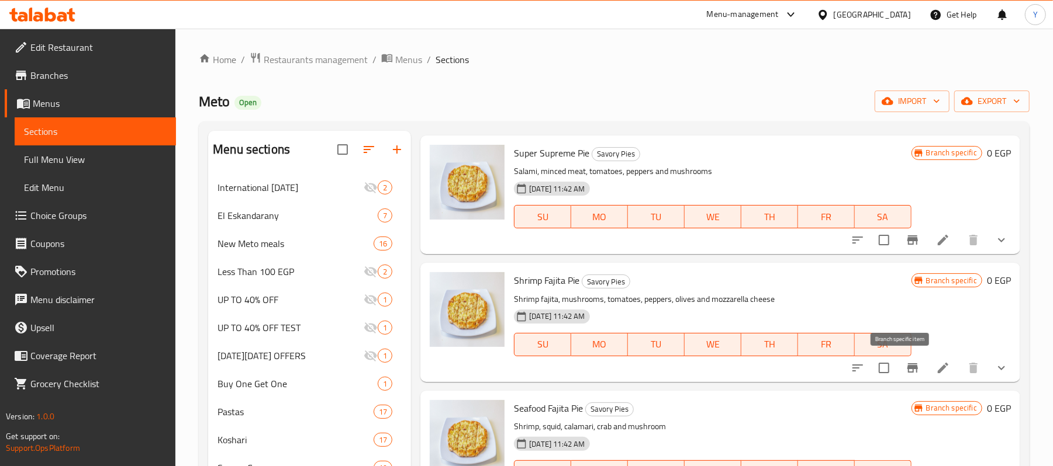
scroll to position [503, 0]
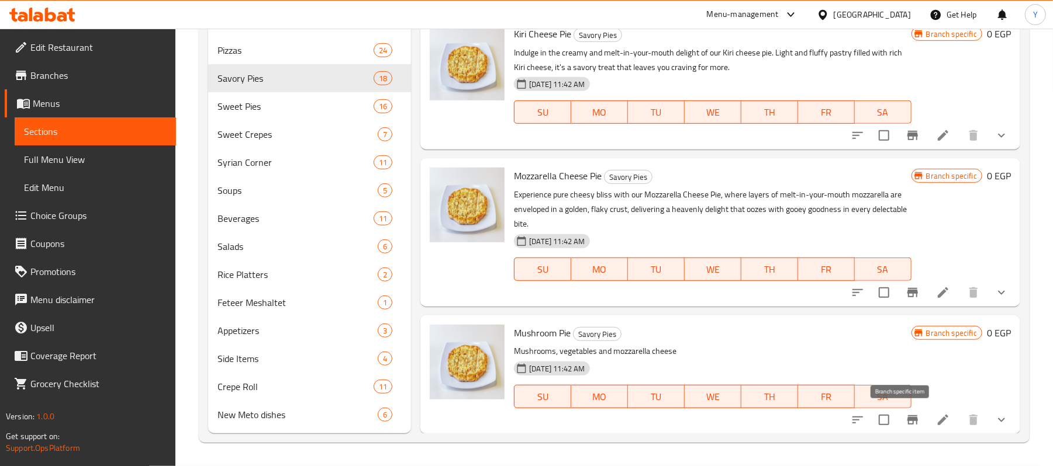
click at [905, 426] on icon "Branch-specific-item" at bounding box center [912, 420] width 14 height 14
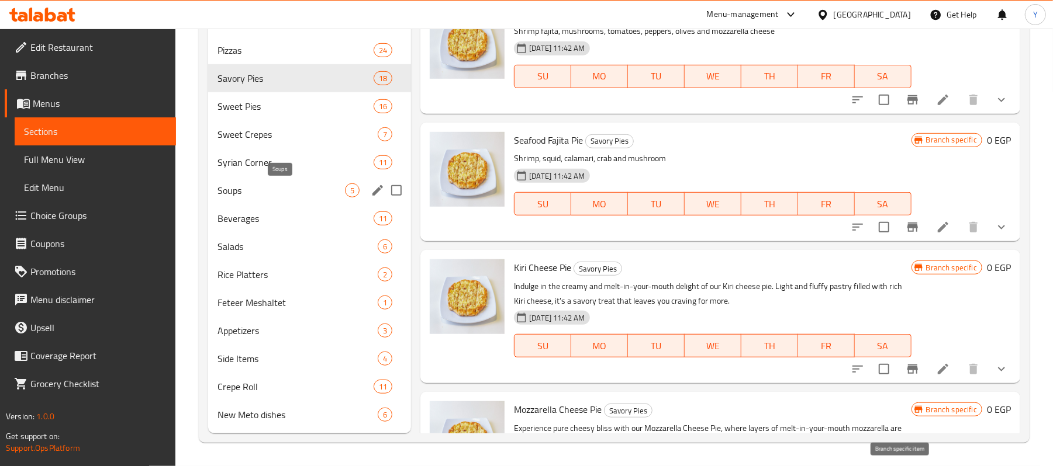
scroll to position [269, 0]
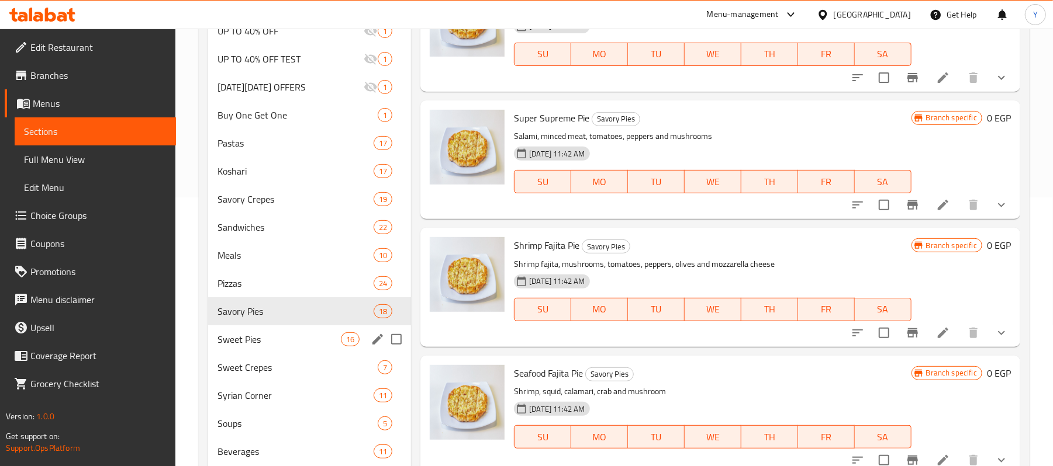
click at [290, 331] on div "Sweet Pies 16" at bounding box center [309, 340] width 203 height 28
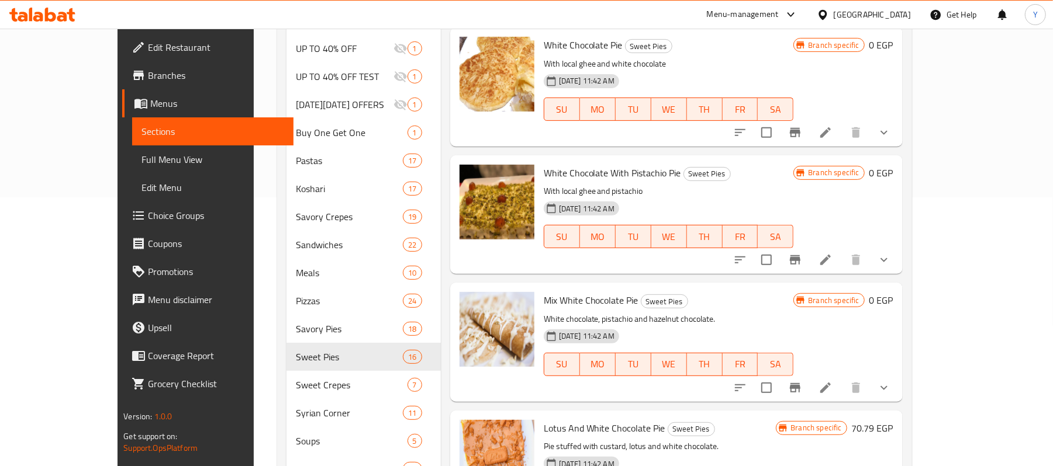
scroll to position [35, 0]
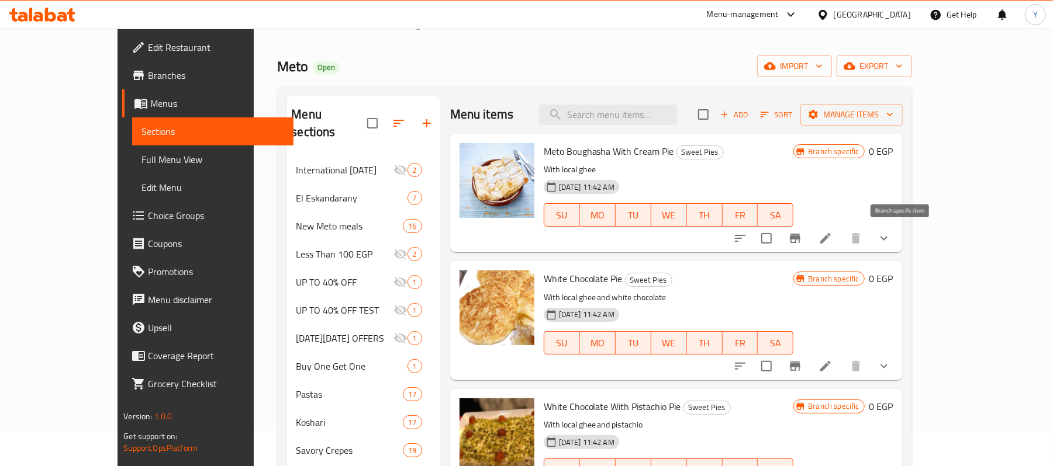
click at [802, 236] on icon "Branch-specific-item" at bounding box center [795, 238] width 14 height 14
click at [802, 372] on icon "Branch-specific-item" at bounding box center [795, 367] width 14 height 14
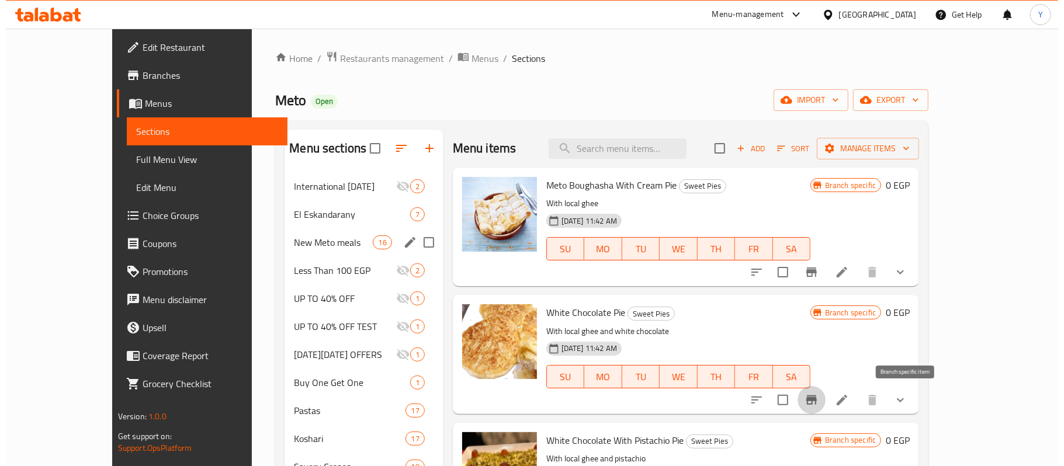
scroll to position [0, 0]
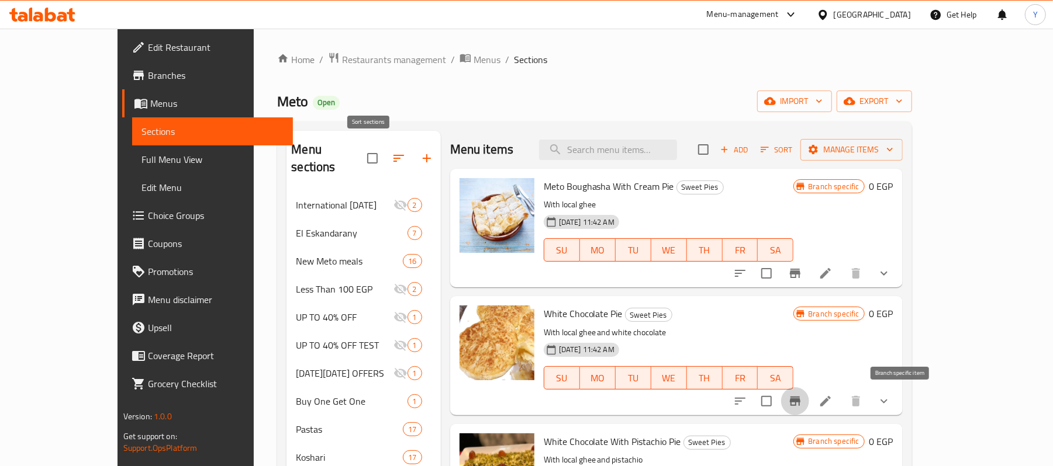
click at [385, 162] on button "button" at bounding box center [399, 158] width 28 height 28
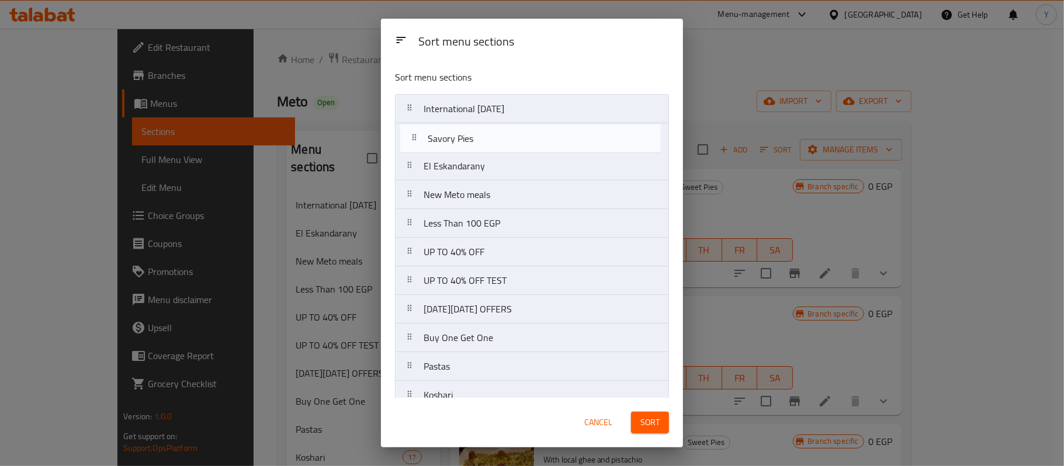
drag, startPoint x: 501, startPoint y: 279, endPoint x: 505, endPoint y: 136, distance: 143.3
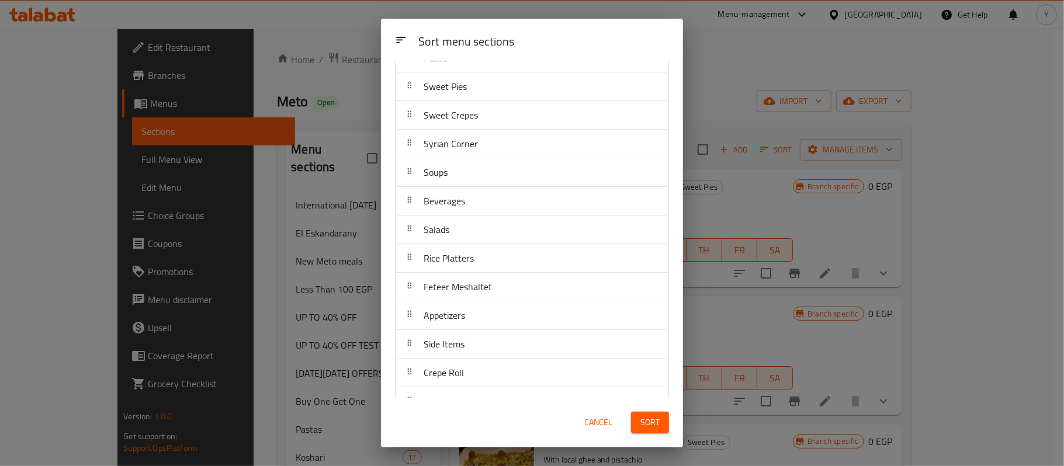
scroll to position [468, 0]
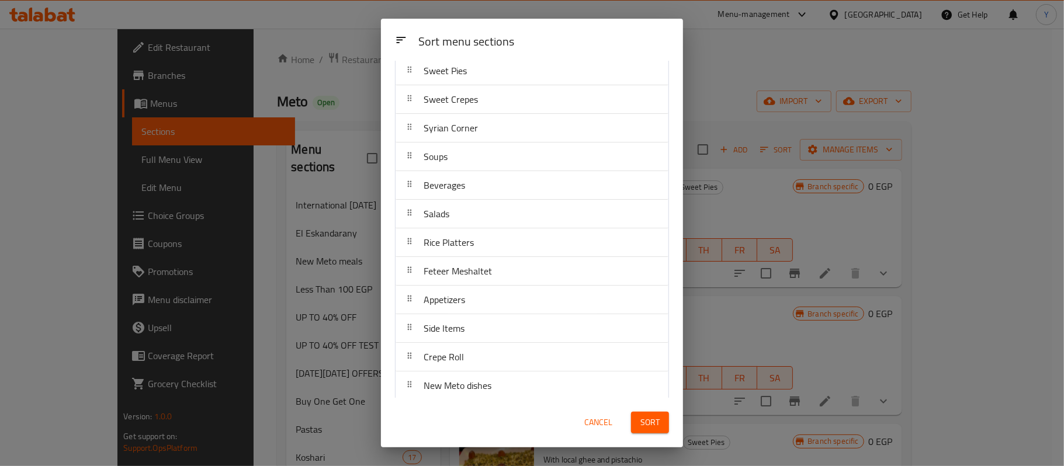
click at [496, 87] on nav "International [DATE] Savory Pies El Eskandarany New Meto meals Less Than 100 EG…" at bounding box center [532, 13] width 274 height 775
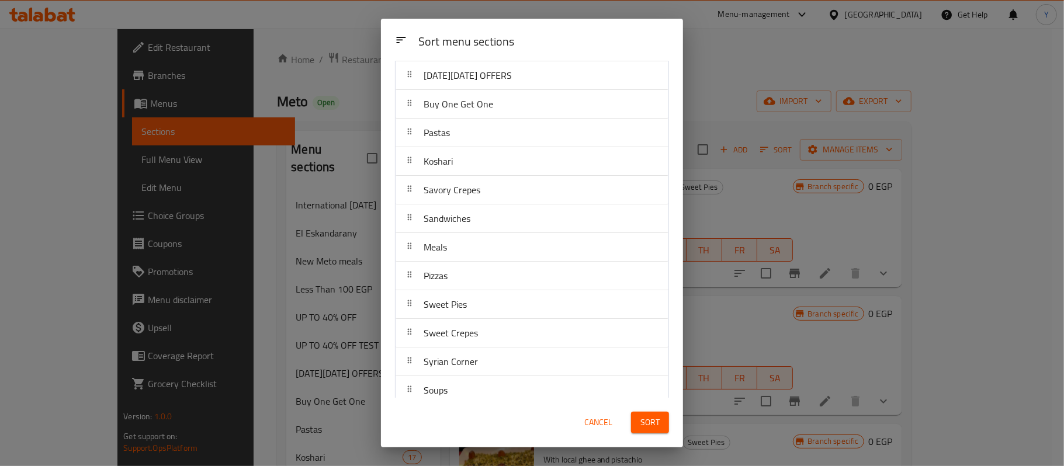
drag, startPoint x: 495, startPoint y: 87, endPoint x: 496, endPoint y: 150, distance: 63.1
click at [496, 118] on nav "International [DATE] Savory Pies El Eskandarany New Meto meals Less Than 100 EG…" at bounding box center [532, 247] width 274 height 775
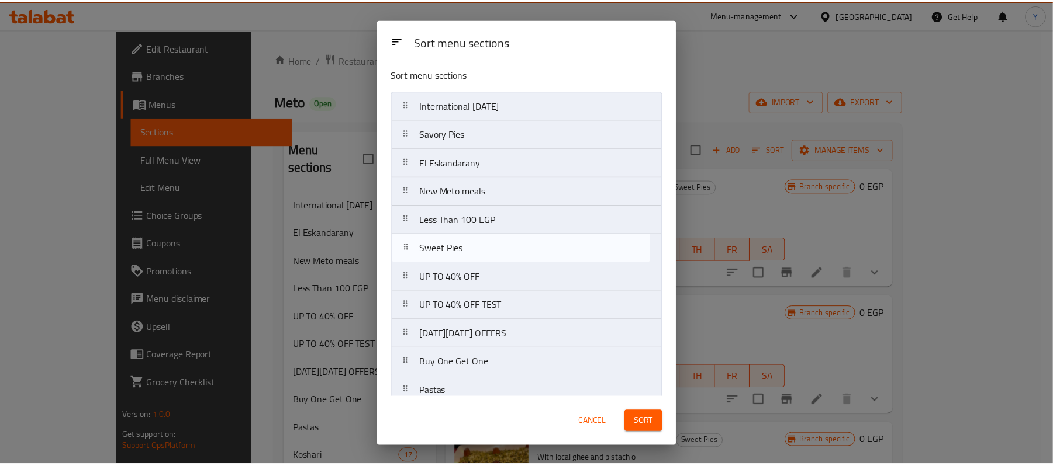
scroll to position [0, 0]
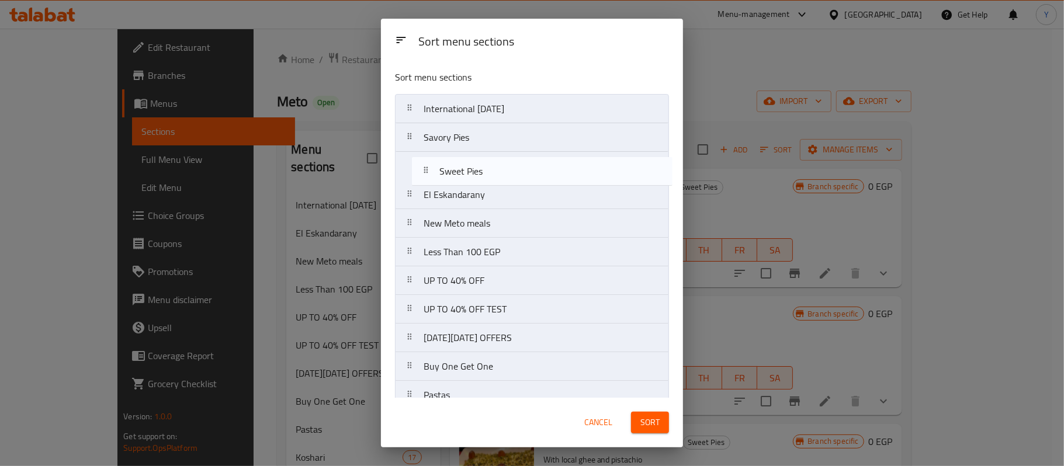
drag, startPoint x: 466, startPoint y: 326, endPoint x: 482, endPoint y: 155, distance: 172.0
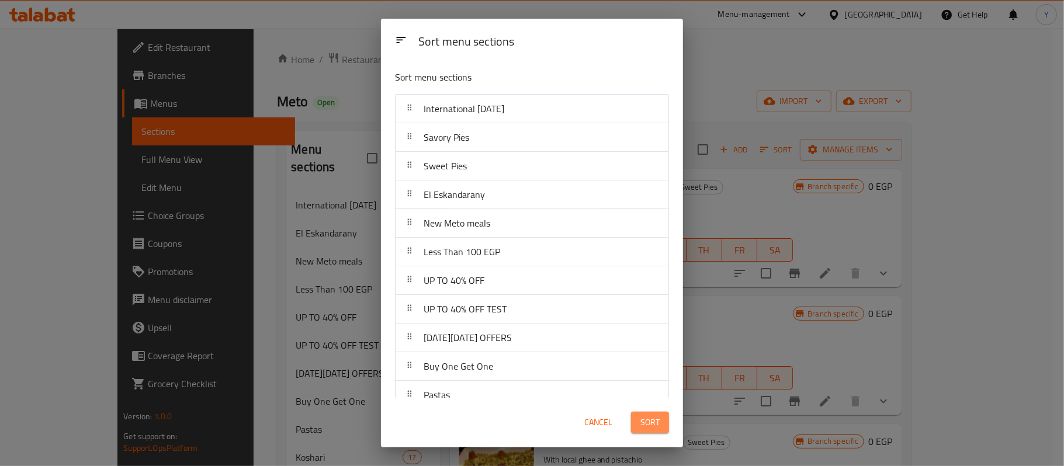
click at [648, 422] on span "Sort" at bounding box center [650, 423] width 19 height 15
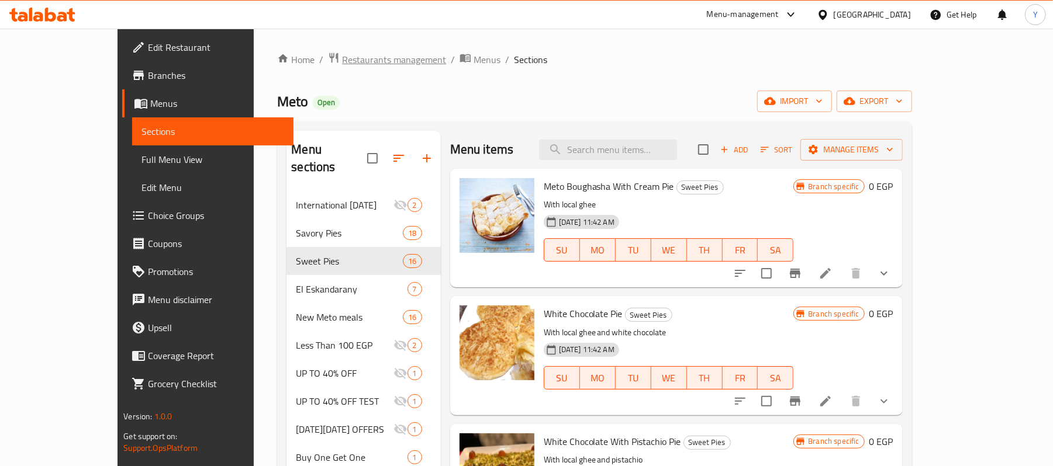
click at [342, 56] on span "Restaurants management" at bounding box center [394, 60] width 104 height 14
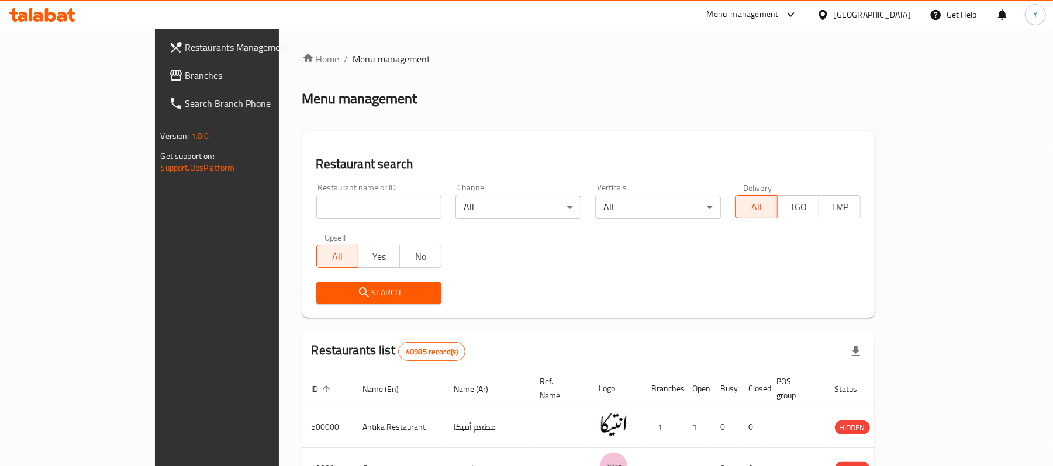
drag, startPoint x: 307, startPoint y: 56, endPoint x: 285, endPoint y: 194, distance: 139.6
click at [316, 194] on div "Restaurant name or ID Restaurant name or ID" at bounding box center [379, 202] width 126 height 36
click at [316, 204] on input "search" at bounding box center [379, 207] width 126 height 23
type input "METO"
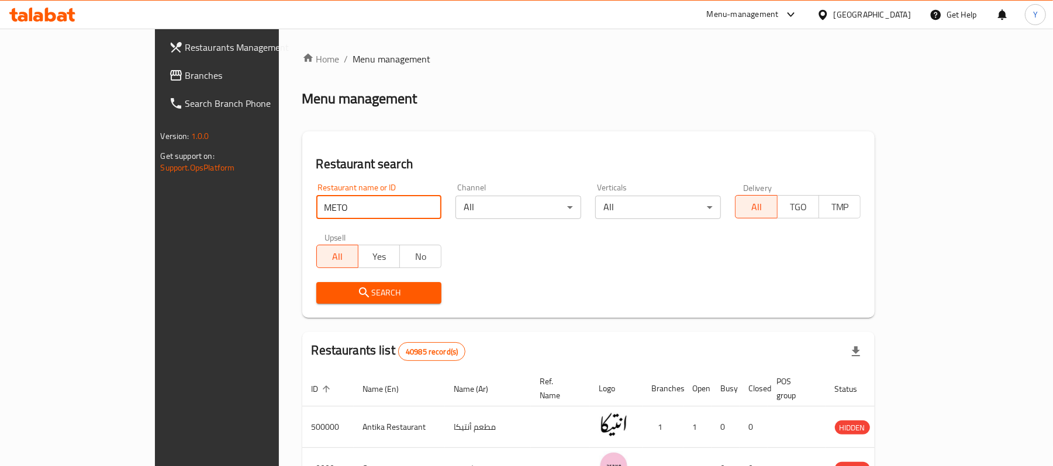
click button "Search" at bounding box center [379, 293] width 126 height 22
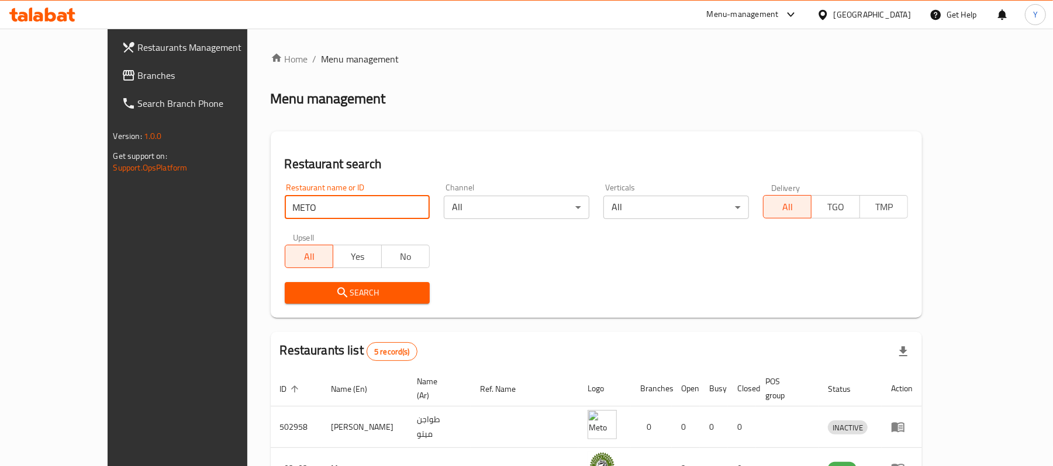
click button "Search" at bounding box center [358, 293] width 146 height 22
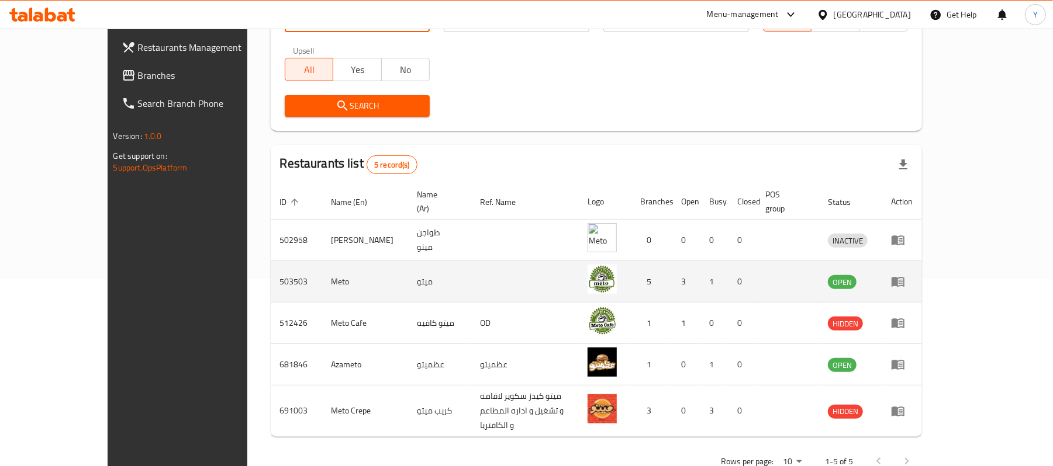
scroll to position [199, 0]
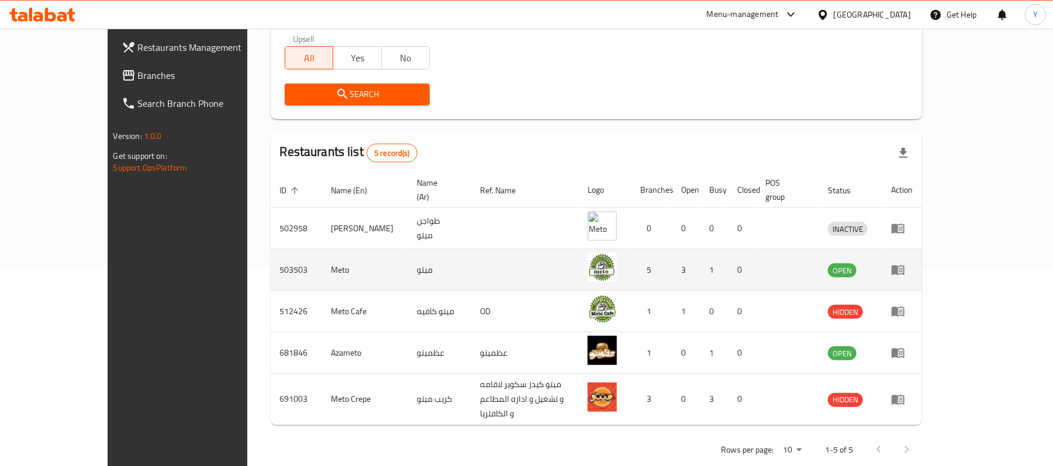
click at [271, 251] on td "503503" at bounding box center [296, 271] width 51 height 42
copy td "503503"
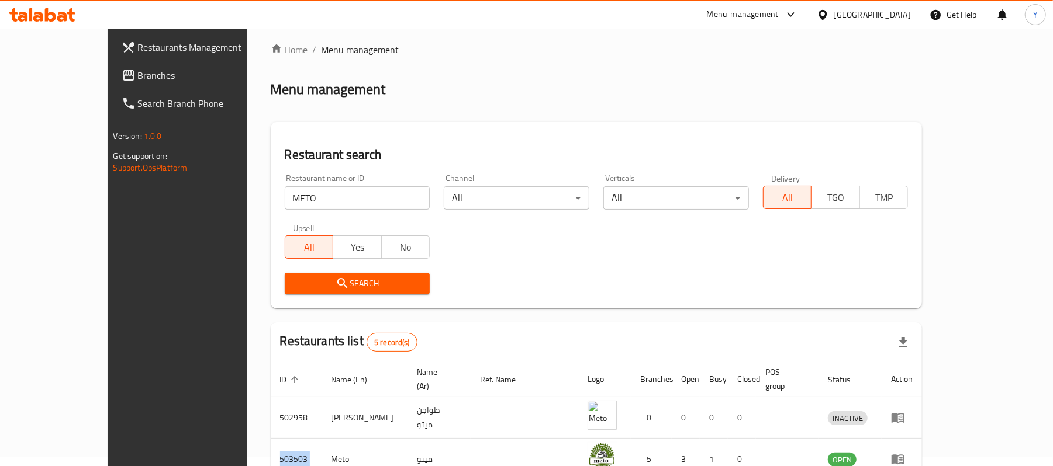
scroll to position [0, 0]
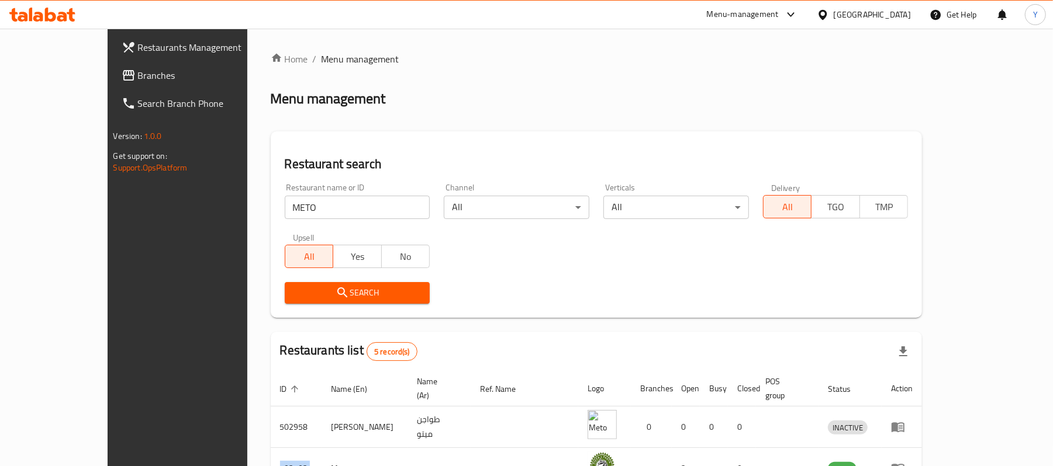
click at [138, 45] on span "Restaurants Management" at bounding box center [206, 47] width 136 height 14
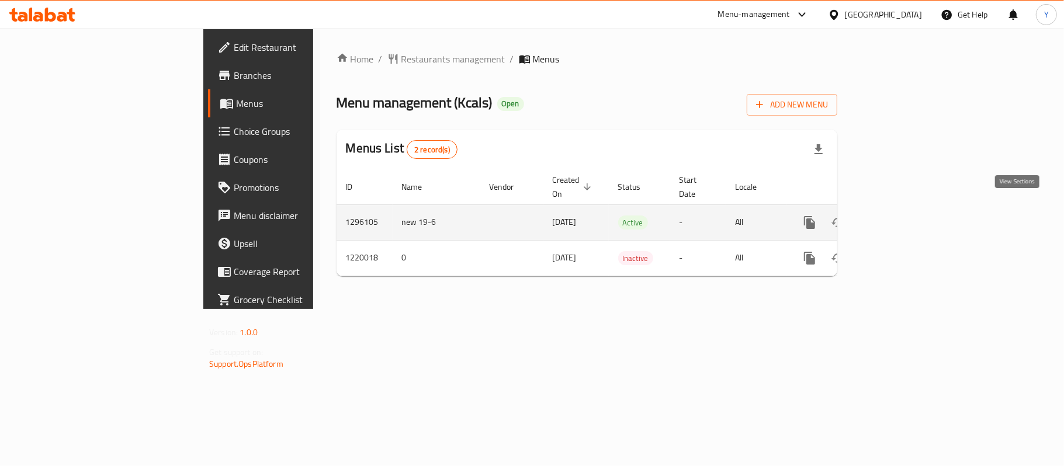
click at [908, 213] on link "enhanced table" at bounding box center [894, 223] width 28 height 28
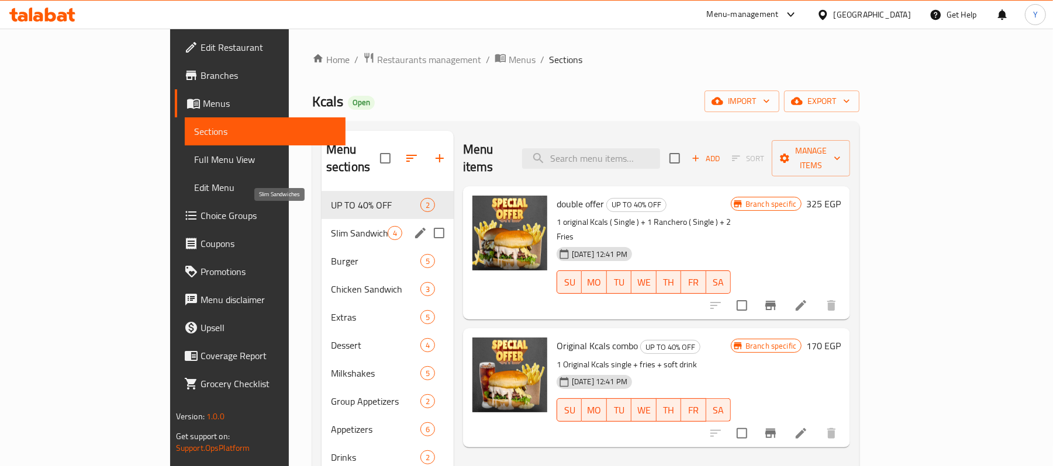
click at [337, 226] on span "Slim Sandwiches" at bounding box center [359, 233] width 57 height 14
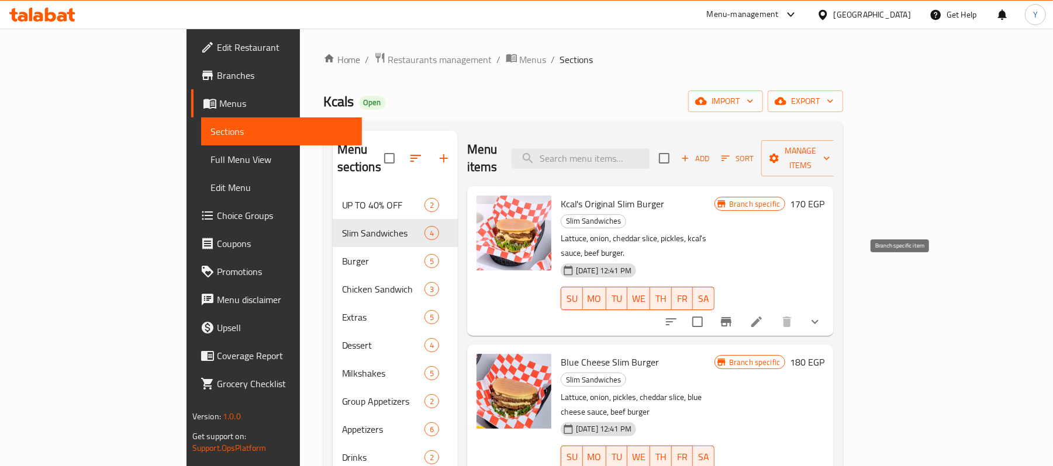
click at [733, 315] on icon "Branch-specific-item" at bounding box center [726, 322] width 14 height 14
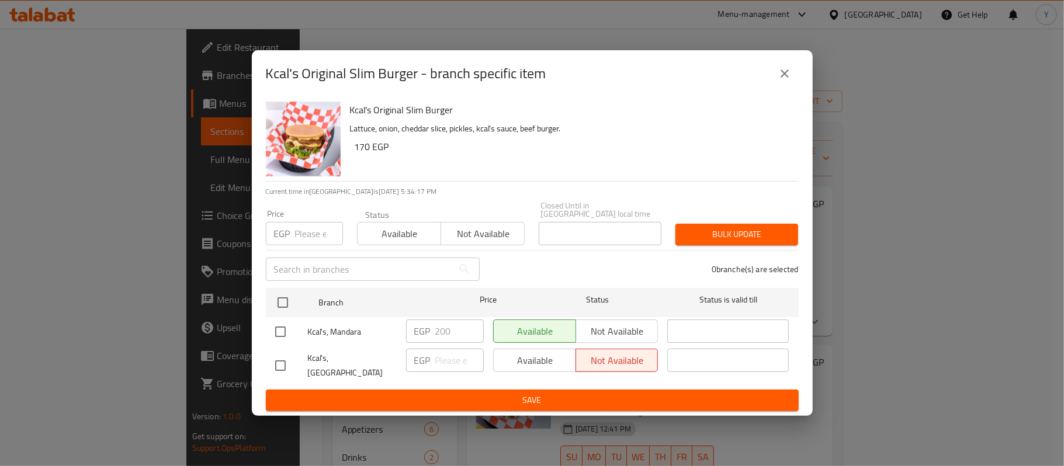
click at [789, 76] on icon "close" at bounding box center [785, 74] width 14 height 14
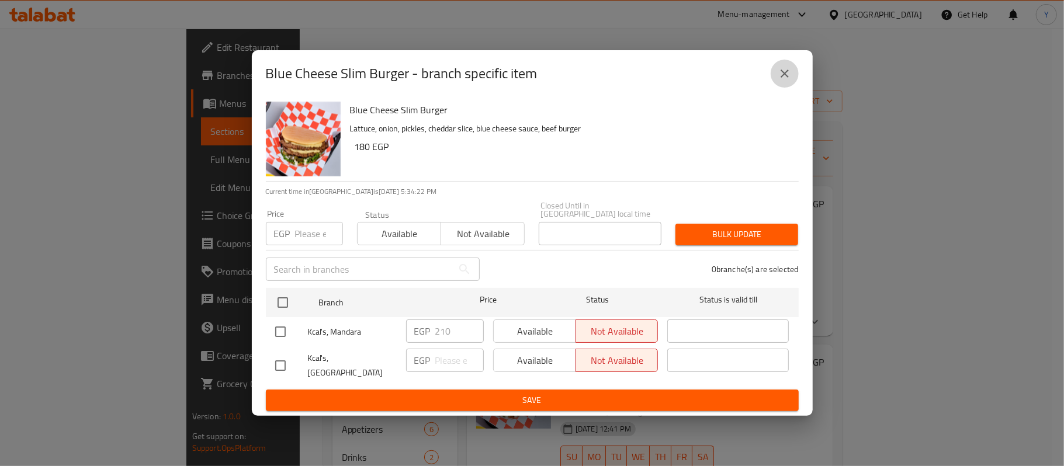
click at [776, 85] on button "close" at bounding box center [785, 74] width 28 height 28
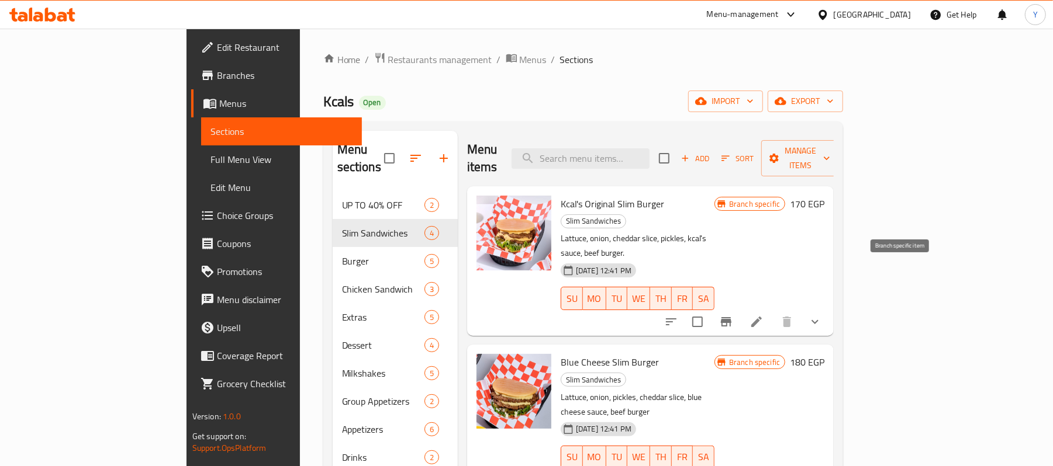
click at [740, 308] on button "Branch-specific-item" at bounding box center [726, 322] width 28 height 28
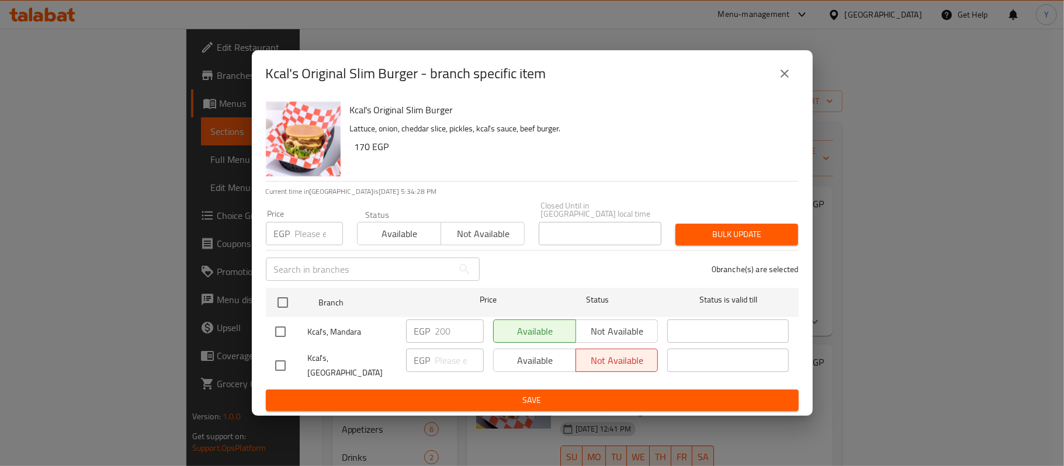
click at [796, 85] on button "close" at bounding box center [785, 74] width 28 height 28
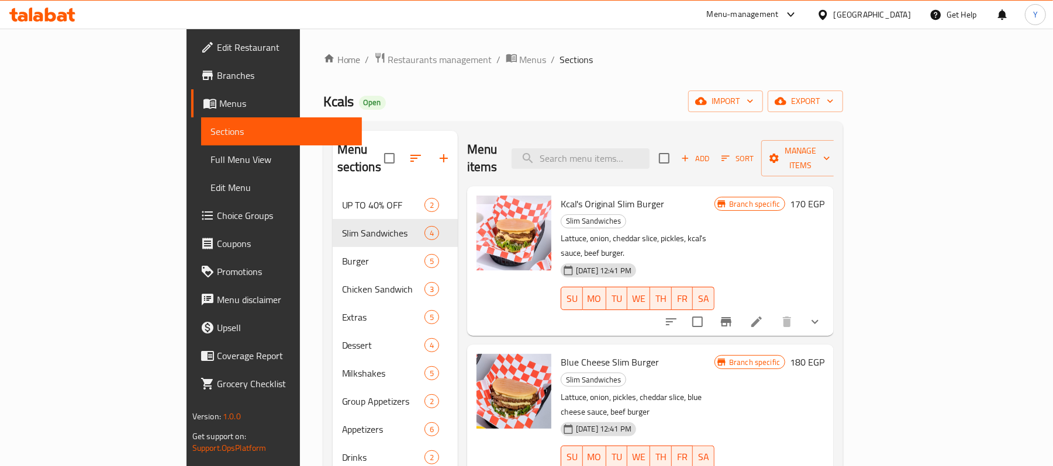
click at [829, 308] on button "show more" at bounding box center [815, 322] width 28 height 28
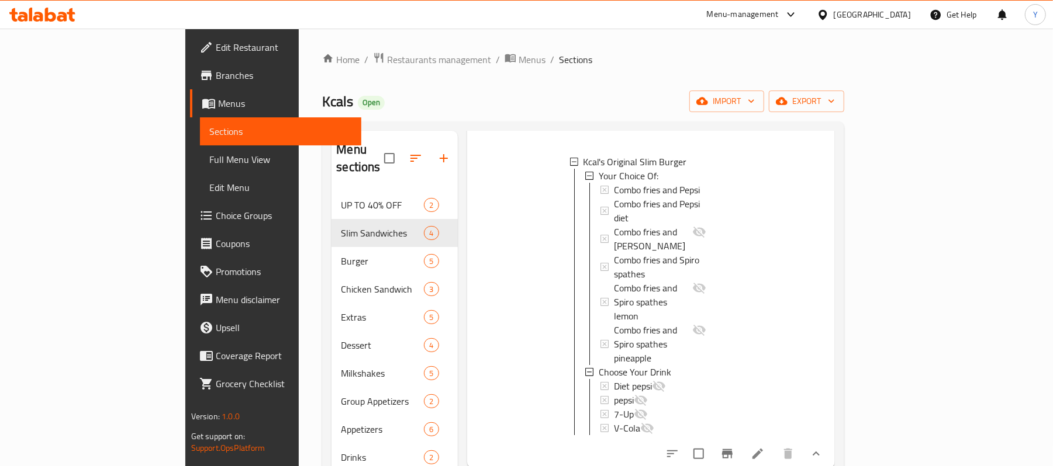
scroll to position [300, 0]
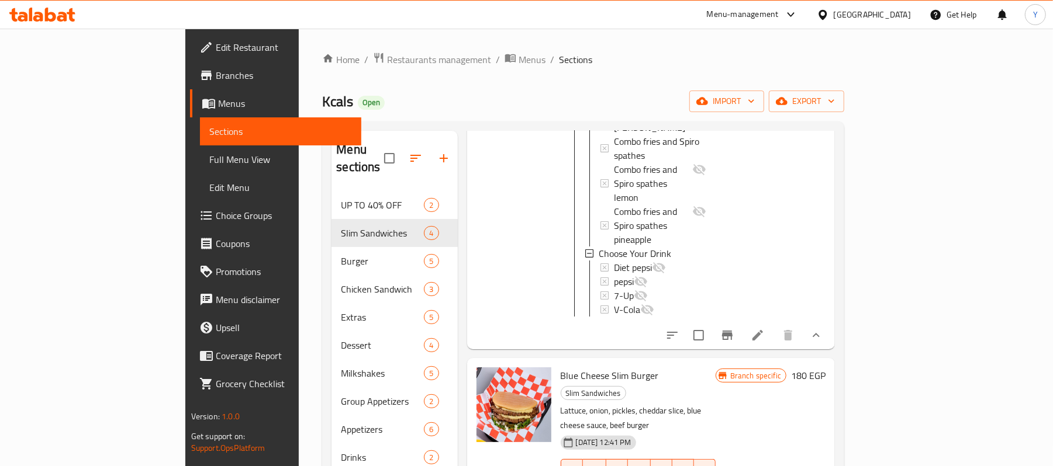
click at [732, 331] on icon "Branch-specific-item" at bounding box center [727, 335] width 11 height 9
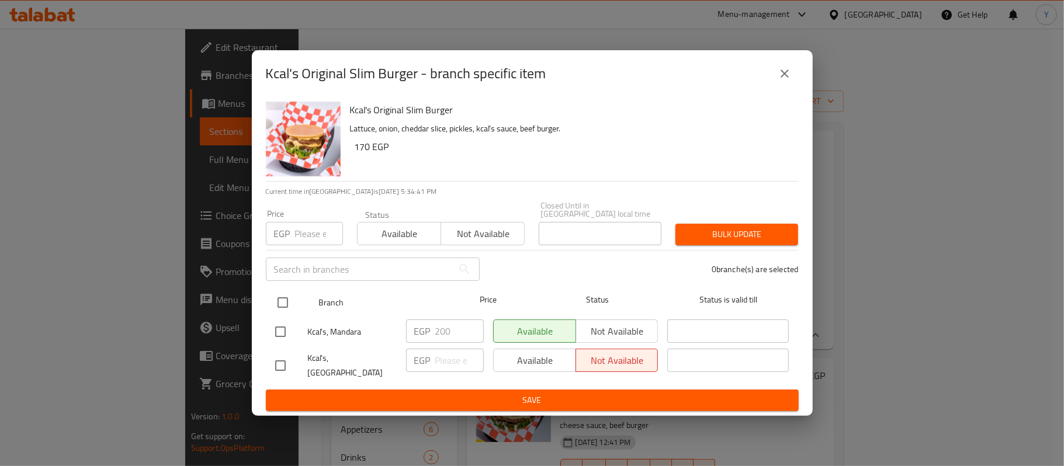
click at [283, 309] on input "checkbox" at bounding box center [283, 303] width 25 height 25
checkbox input "true"
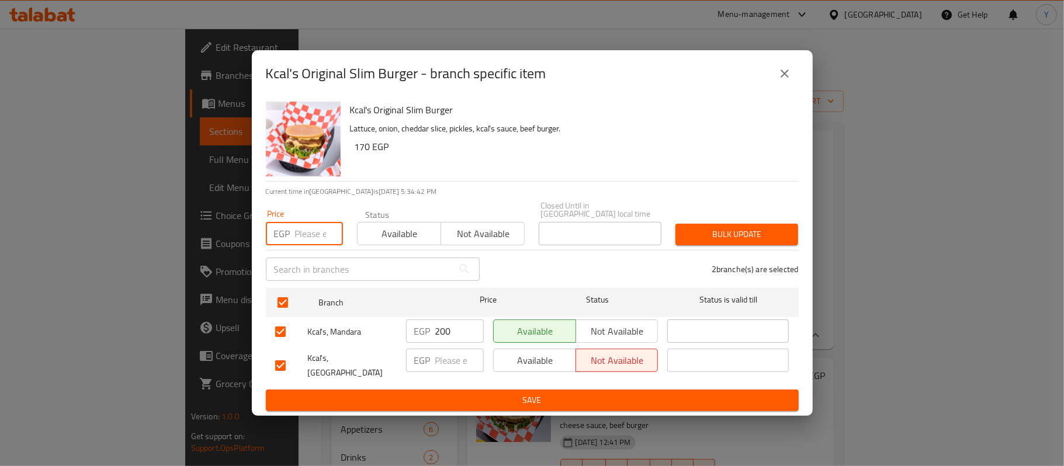
click at [297, 227] on input "number" at bounding box center [319, 233] width 48 height 23
click at [307, 215] on div "Price EGP Price" at bounding box center [304, 228] width 77 height 36
click at [311, 234] on input "number" at bounding box center [319, 233] width 48 height 23
type input "225"
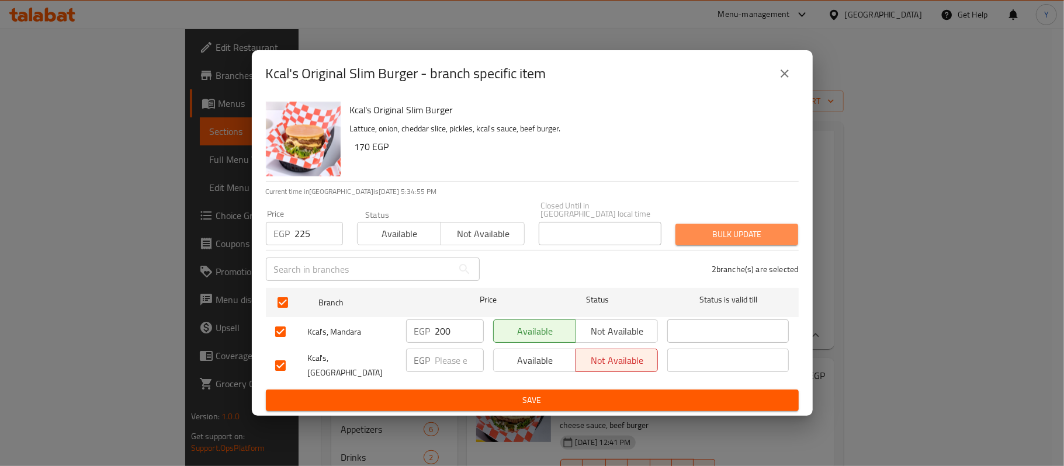
click at [728, 235] on span "Bulk update" at bounding box center [737, 234] width 104 height 15
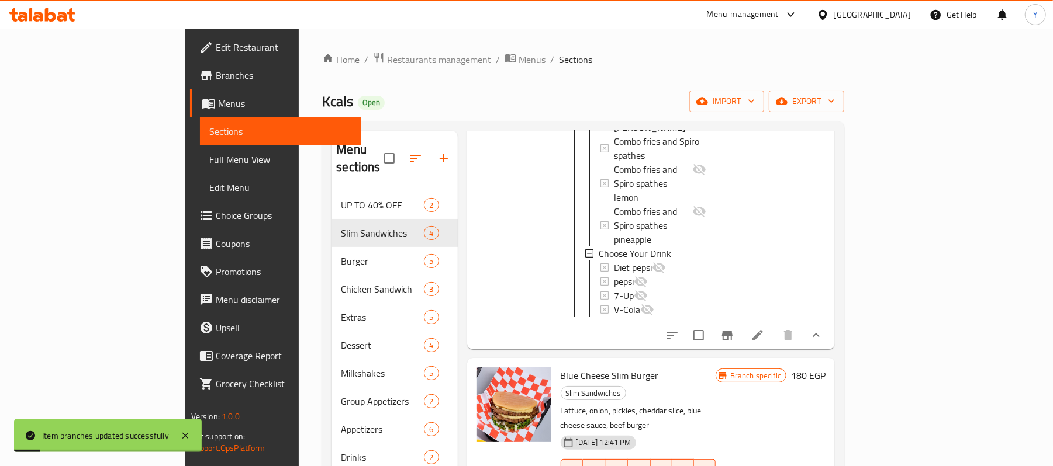
scroll to position [66, 0]
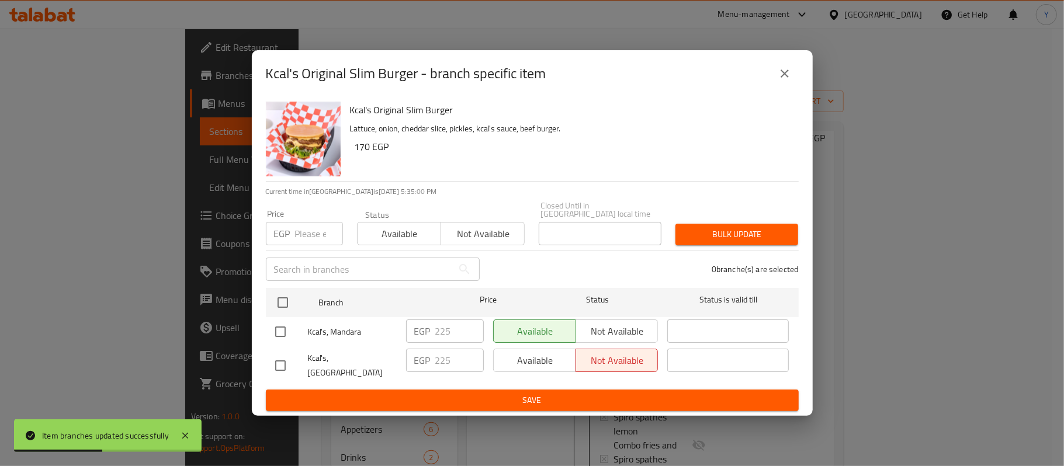
click at [782, 78] on icon "close" at bounding box center [785, 74] width 8 height 8
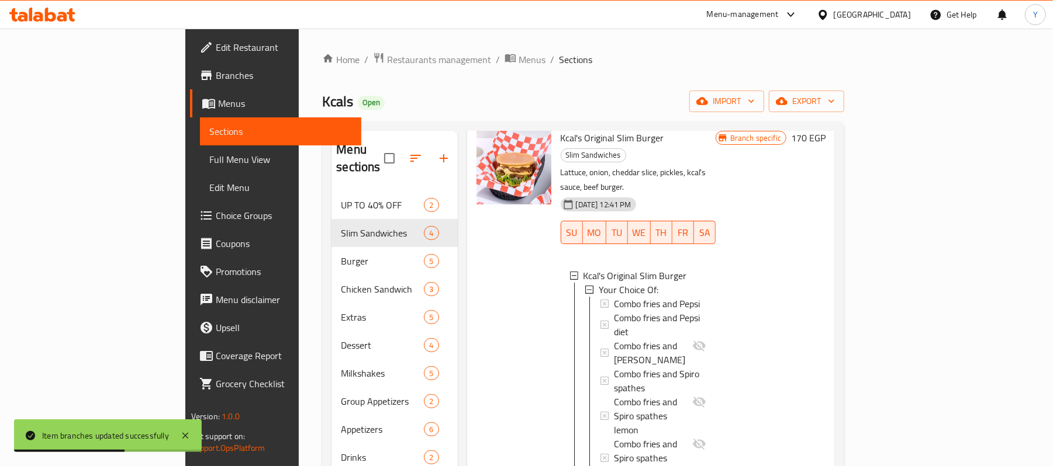
scroll to position [300, 0]
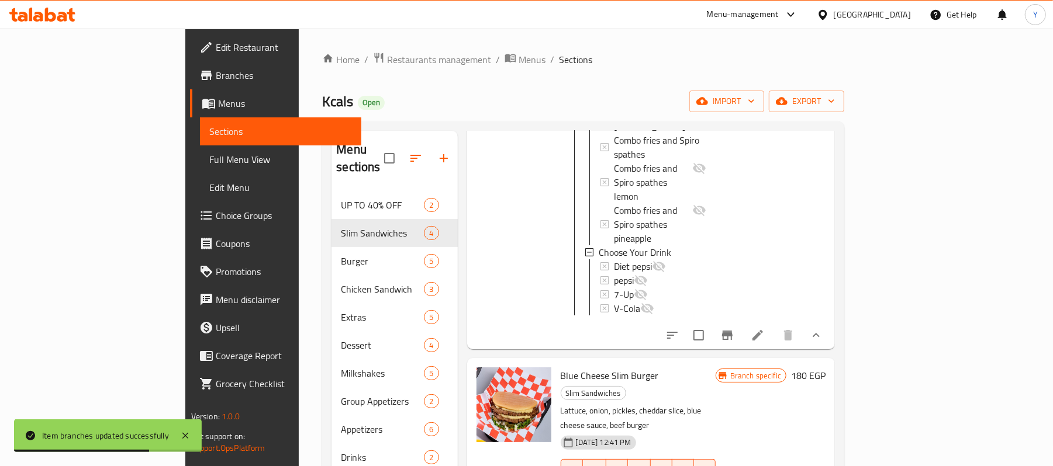
click at [741, 322] on button "Branch-specific-item" at bounding box center [727, 336] width 28 height 28
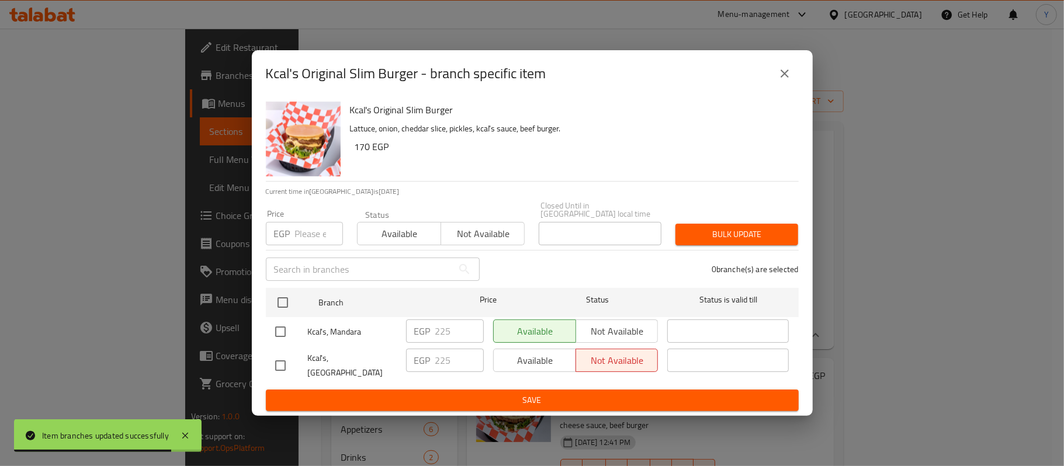
click at [520, 358] on div "Available Not available" at bounding box center [575, 360] width 165 height 23
click at [330, 365] on span "Kcal's, 20th street" at bounding box center [352, 365] width 89 height 29
click at [281, 365] on input "checkbox" at bounding box center [280, 366] width 25 height 25
checkbox input "true"
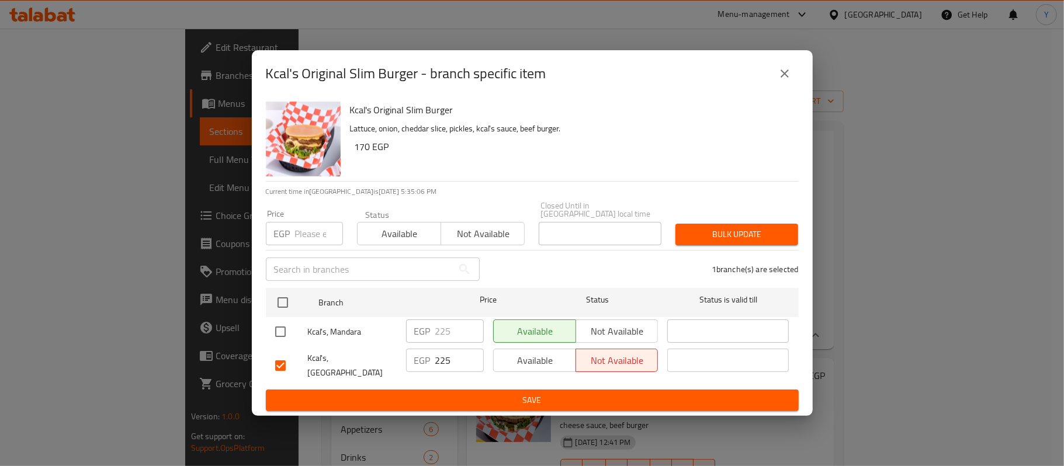
click at [547, 365] on span "Available" at bounding box center [535, 360] width 73 height 17
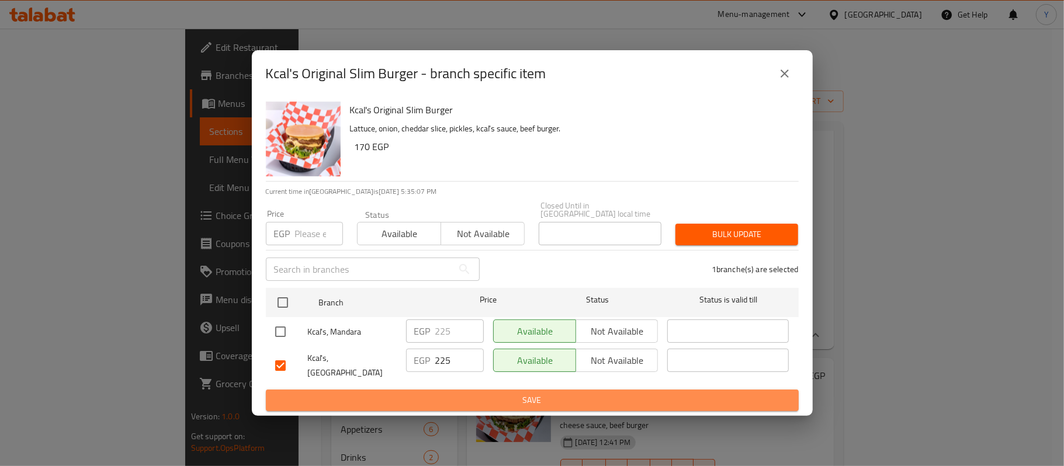
click at [544, 393] on span "Save" at bounding box center [532, 400] width 514 height 15
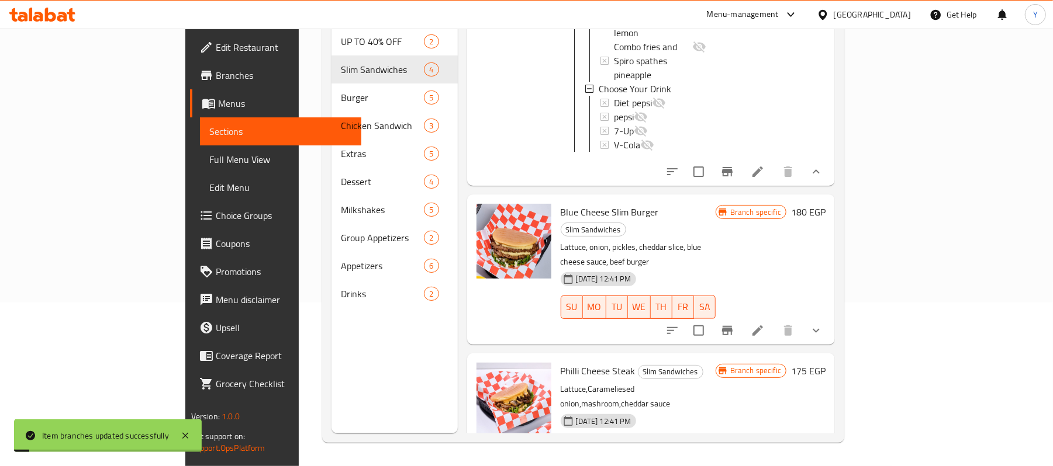
scroll to position [0, 0]
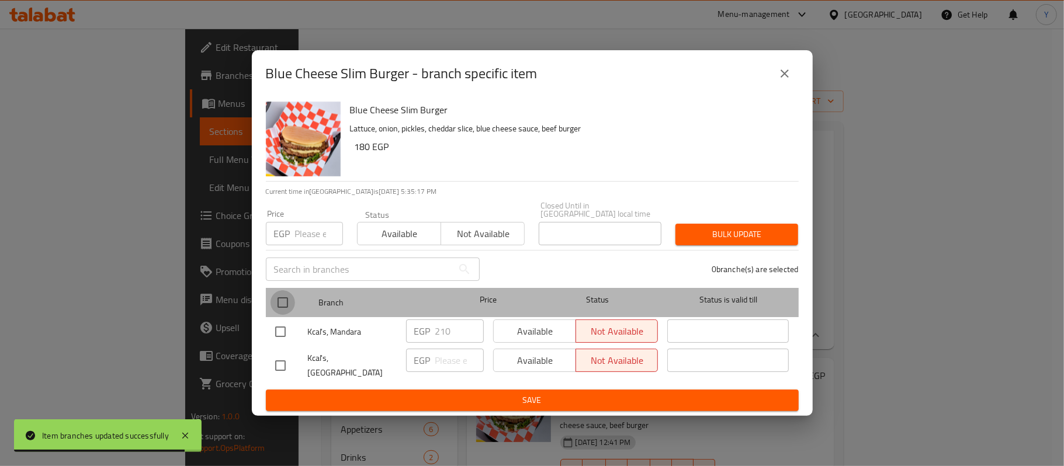
drag, startPoint x: 278, startPoint y: 311, endPoint x: 291, endPoint y: 281, distance: 33.0
click at [279, 311] on input "checkbox" at bounding box center [283, 303] width 25 height 25
checkbox input "true"
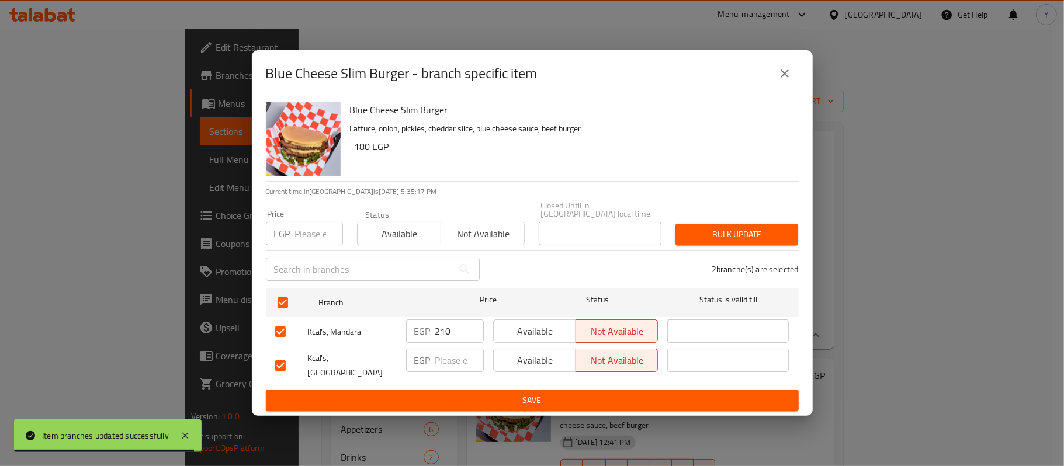
click at [300, 239] on input "number" at bounding box center [319, 233] width 48 height 23
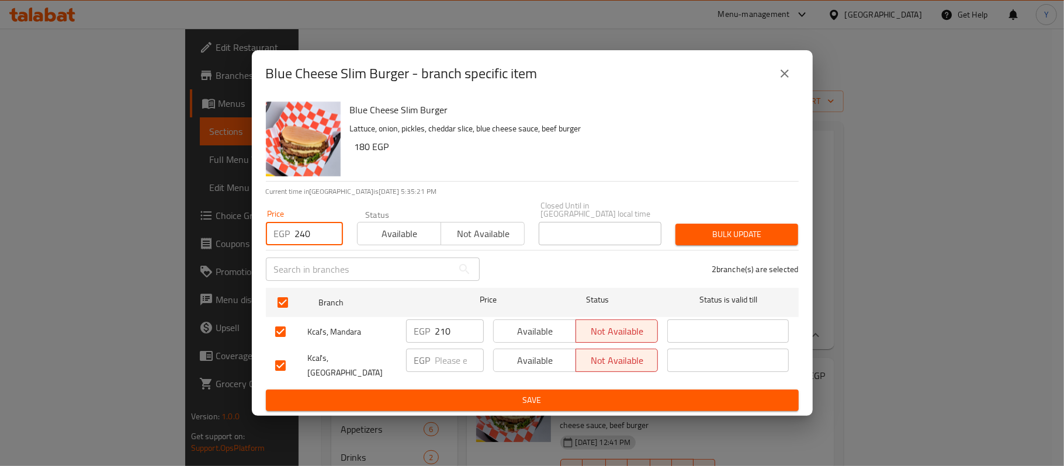
type input "240"
click at [679, 211] on div "Price EGP 240 Price Status Available Not available Closed Until in Egypt local …" at bounding box center [532, 224] width 547 height 58
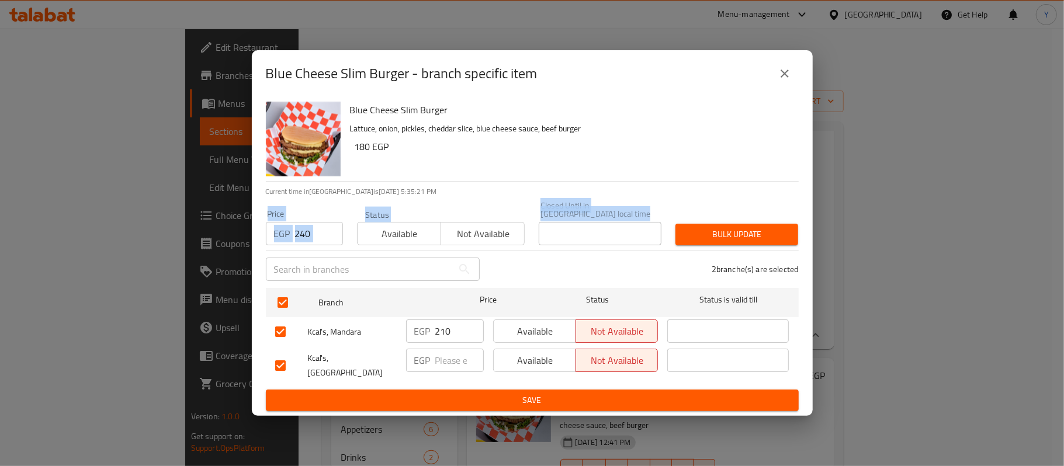
click at [695, 222] on div "Bulk update" at bounding box center [737, 235] width 137 height 36
click at [705, 228] on span "Bulk update" at bounding box center [737, 234] width 104 height 15
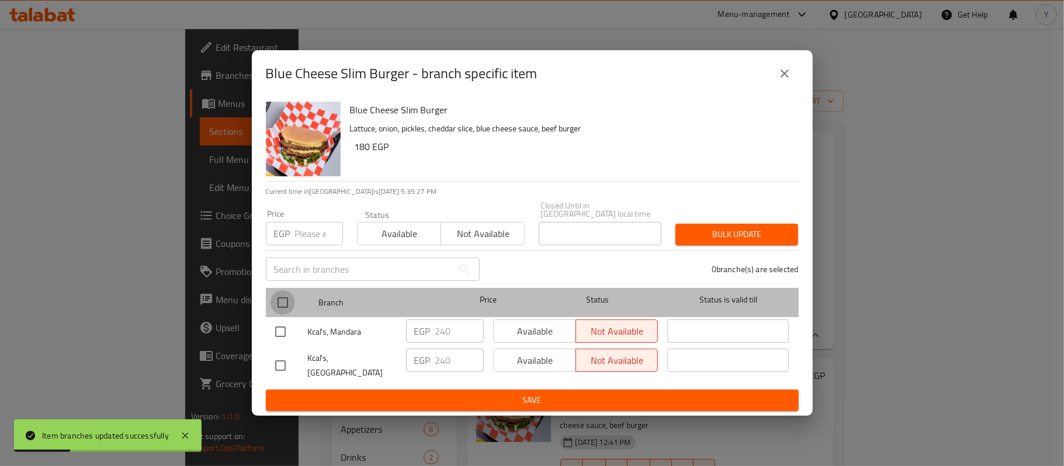
click at [281, 298] on input "checkbox" at bounding box center [283, 303] width 25 height 25
checkbox input "true"
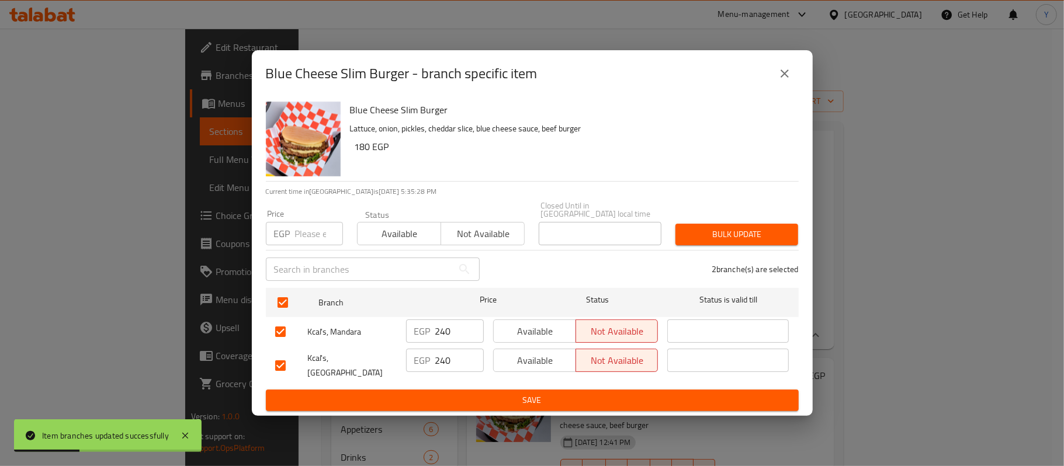
click at [566, 328] on span "Available" at bounding box center [535, 331] width 73 height 17
click at [555, 363] on span "Available" at bounding box center [535, 360] width 73 height 17
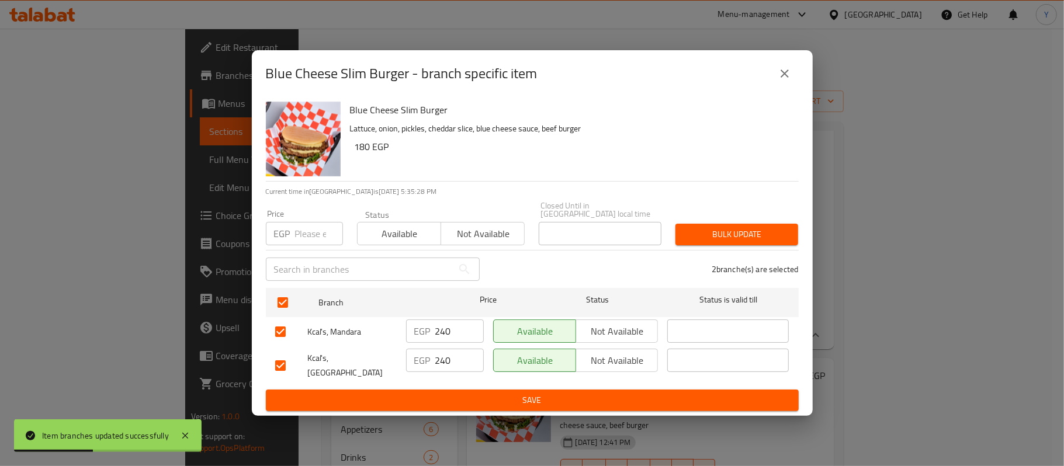
click at [554, 394] on span "Save" at bounding box center [532, 400] width 514 height 15
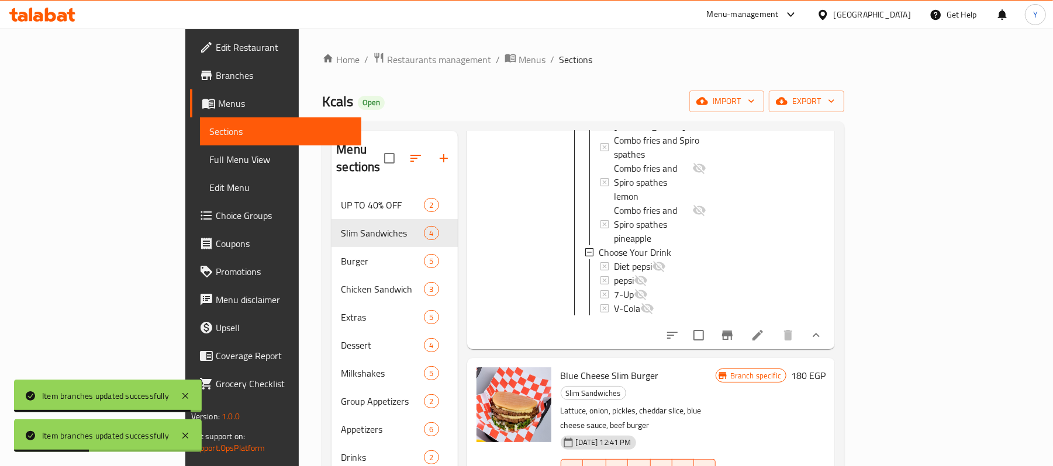
scroll to position [164, 0]
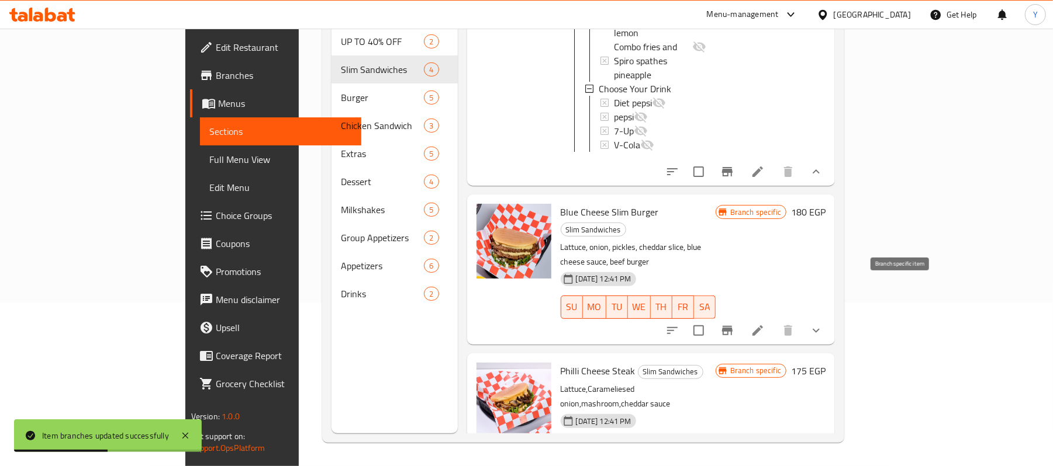
click at [734, 466] on icon "Branch-specific-item" at bounding box center [727, 473] width 14 height 14
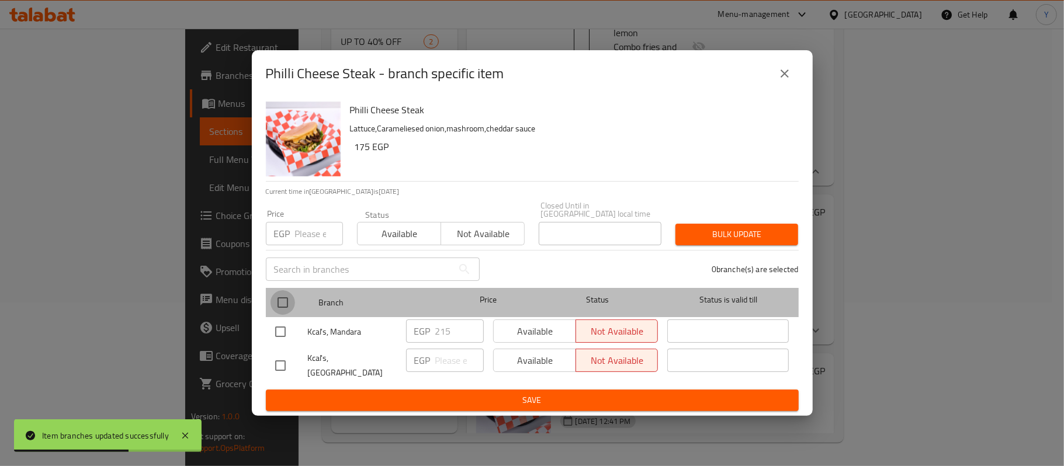
click at [286, 305] on input "checkbox" at bounding box center [283, 303] width 25 height 25
checkbox input "true"
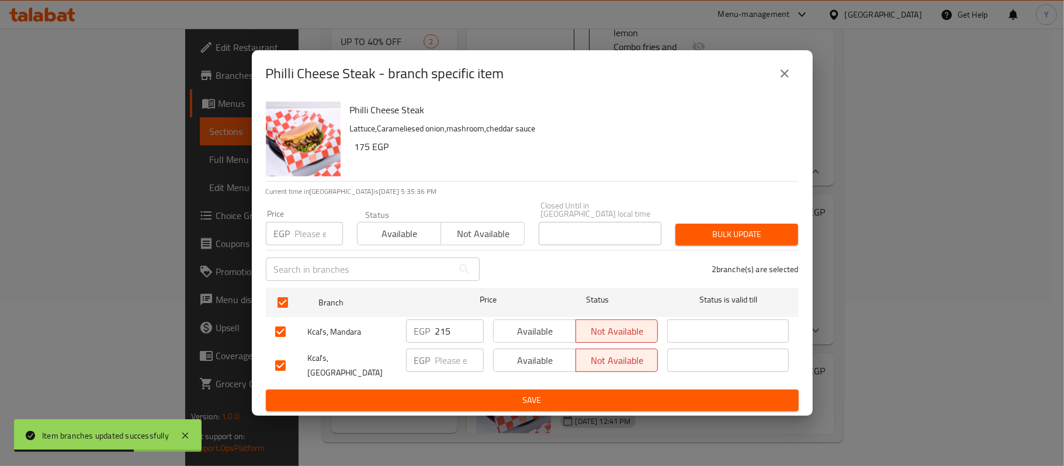
click at [302, 248] on div "Price EGP Price" at bounding box center [304, 228] width 91 height 50
click at [309, 231] on input "number" at bounding box center [319, 233] width 48 height 23
type input "240"
click at [726, 237] on span "Bulk update" at bounding box center [737, 234] width 104 height 15
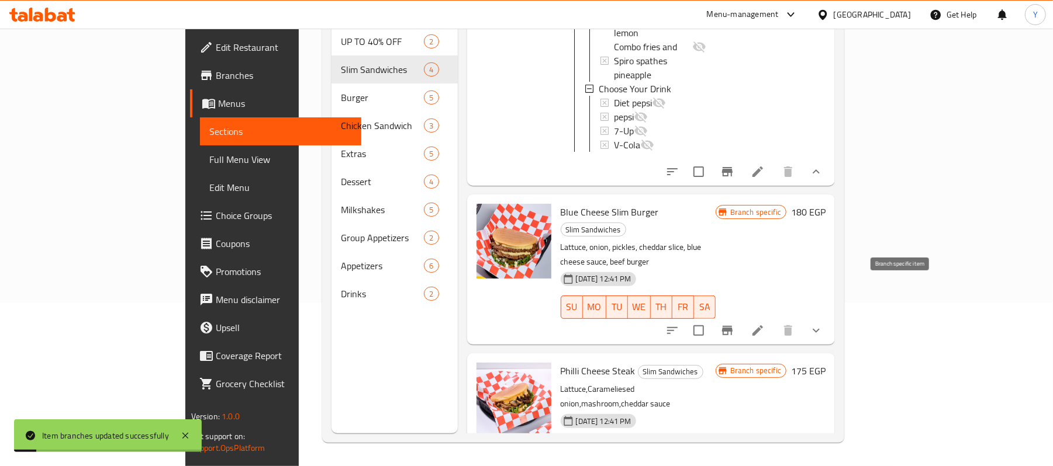
click at [734, 466] on icon "Branch-specific-item" at bounding box center [727, 473] width 14 height 14
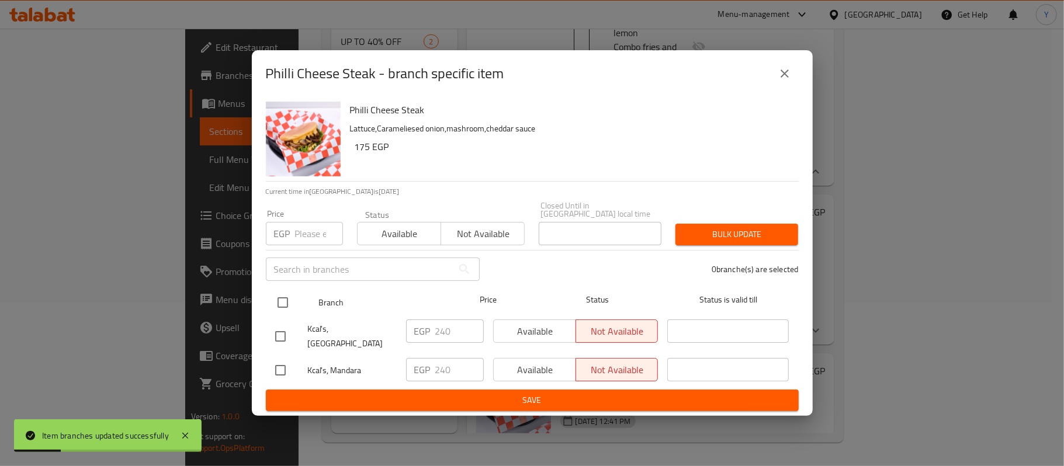
click at [274, 302] on input "checkbox" at bounding box center [283, 303] width 25 height 25
checkbox input "true"
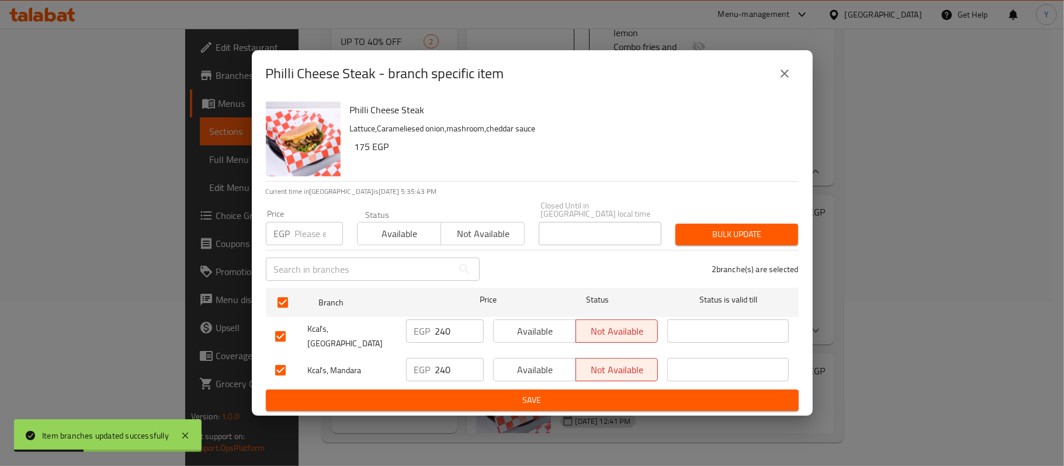
click at [513, 337] on span "Available" at bounding box center [535, 331] width 73 height 17
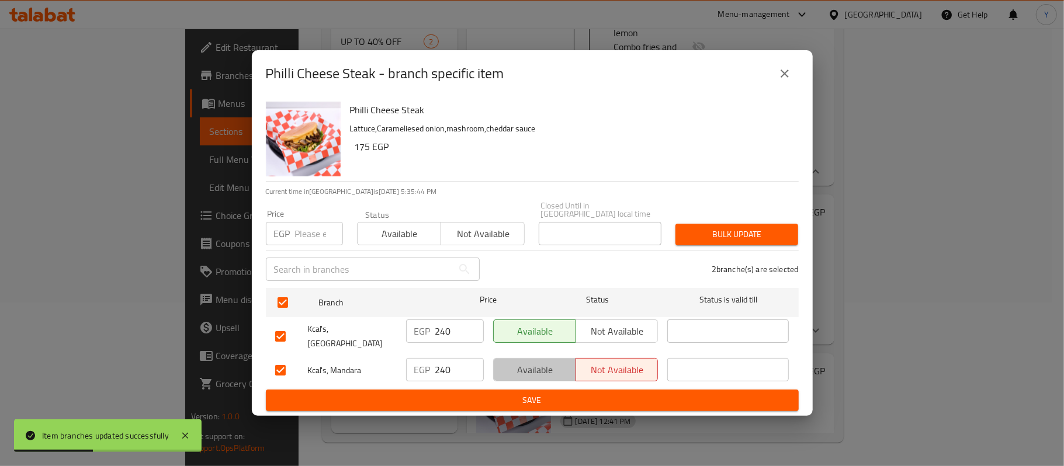
click at [532, 362] on span "Available" at bounding box center [535, 370] width 73 height 17
click at [538, 395] on span "Save" at bounding box center [532, 400] width 514 height 15
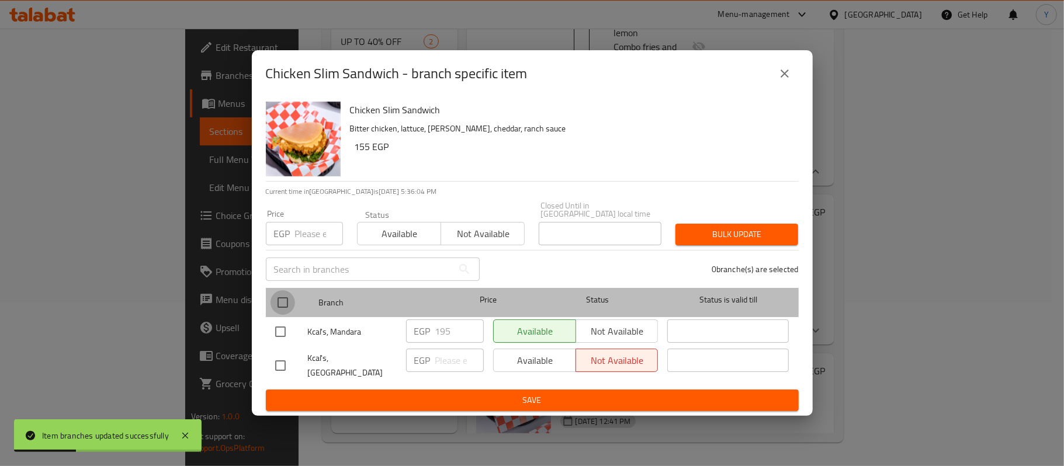
click at [293, 309] on input "checkbox" at bounding box center [283, 303] width 25 height 25
checkbox input "true"
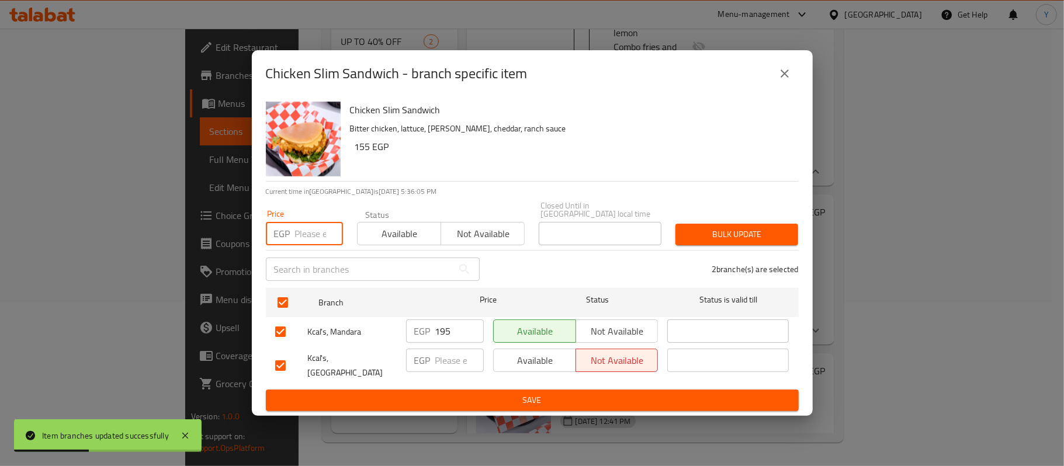
click at [307, 239] on input "number" at bounding box center [319, 233] width 48 height 23
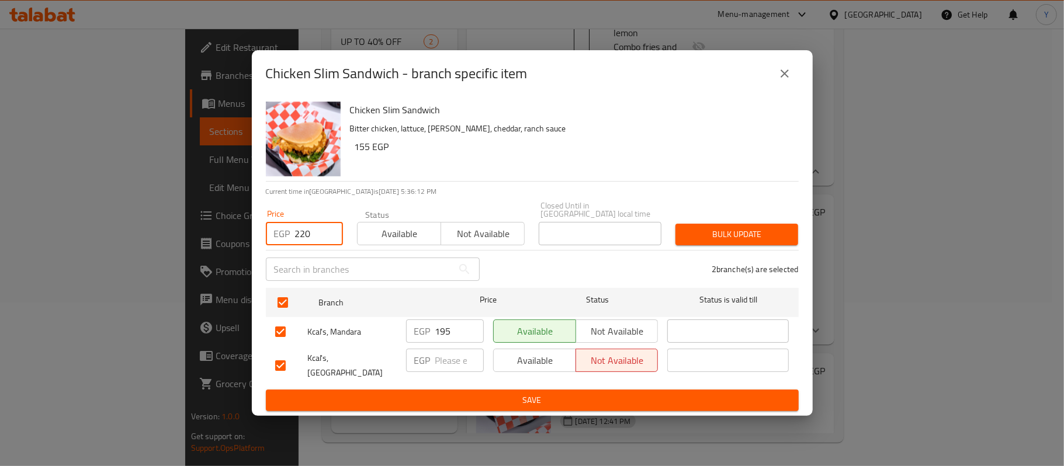
type input "220"
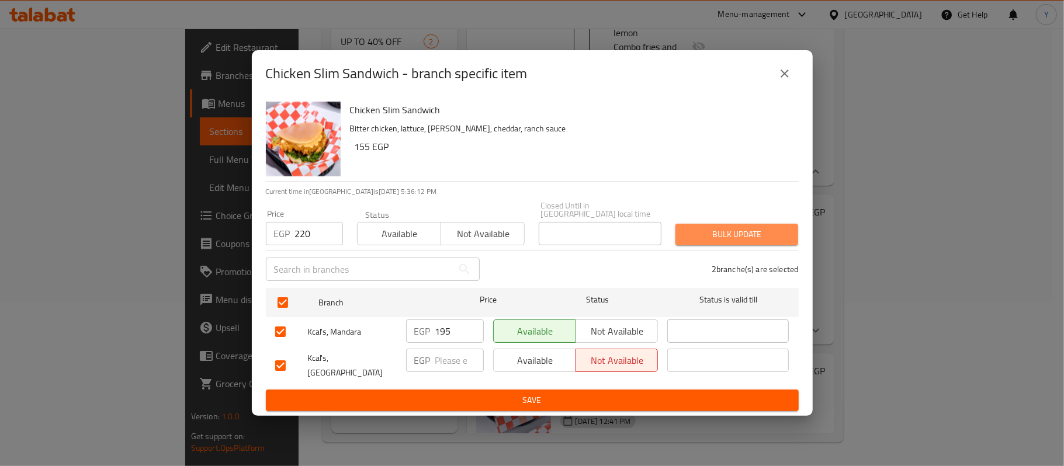
click at [746, 230] on span "Bulk update" at bounding box center [737, 234] width 104 height 15
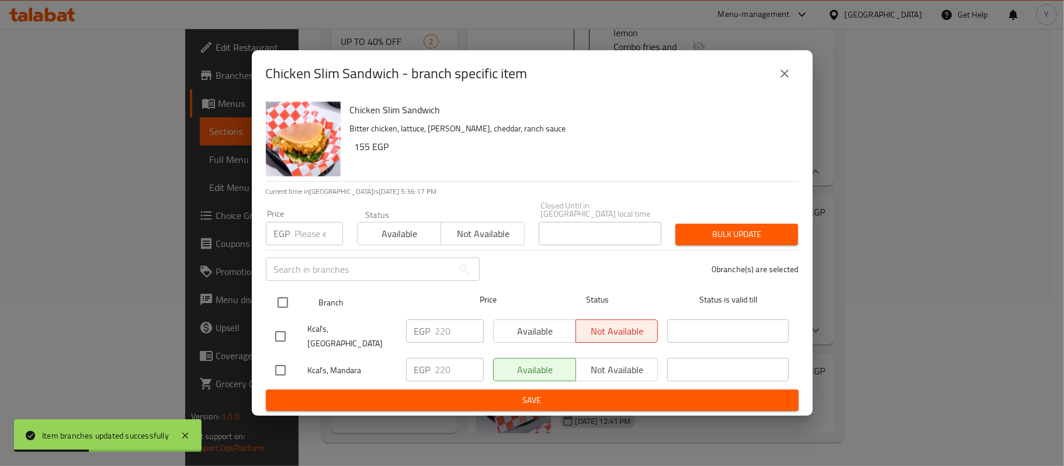
click at [276, 304] on input "checkbox" at bounding box center [283, 303] width 25 height 25
checkbox input "true"
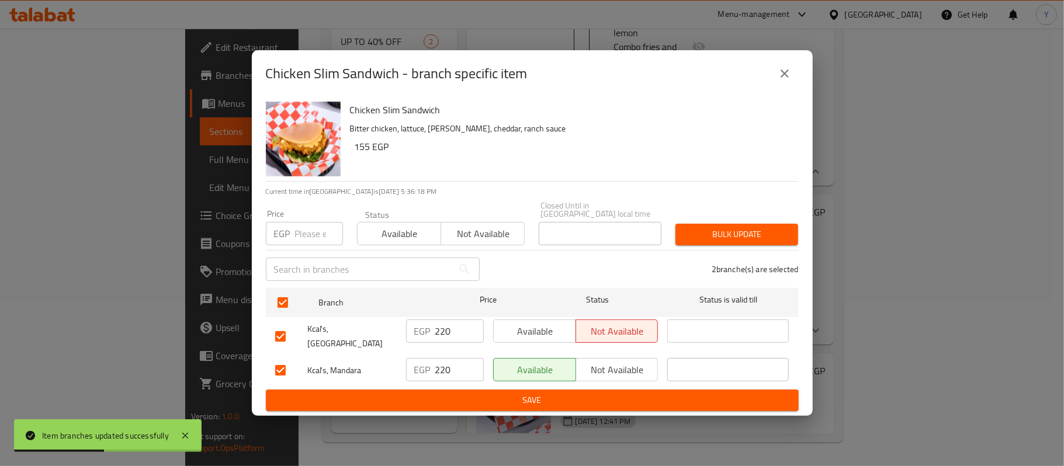
drag, startPoint x: 522, startPoint y: 316, endPoint x: 534, endPoint y: 330, distance: 18.7
click at [524, 317] on div "Available Not available" at bounding box center [576, 336] width 175 height 43
click at [536, 335] on span "Available" at bounding box center [535, 331] width 73 height 17
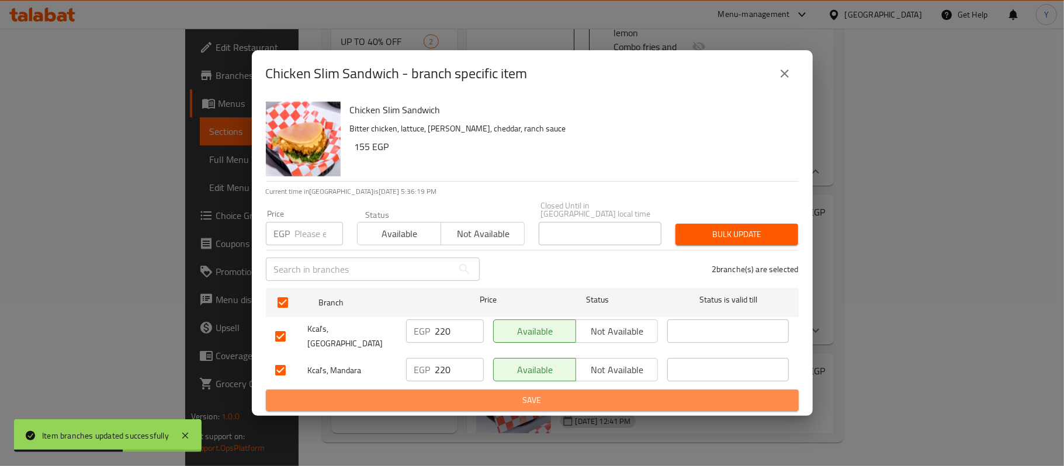
click at [542, 396] on span "Save" at bounding box center [532, 400] width 514 height 15
